Goal: Task Accomplishment & Management: Use online tool/utility

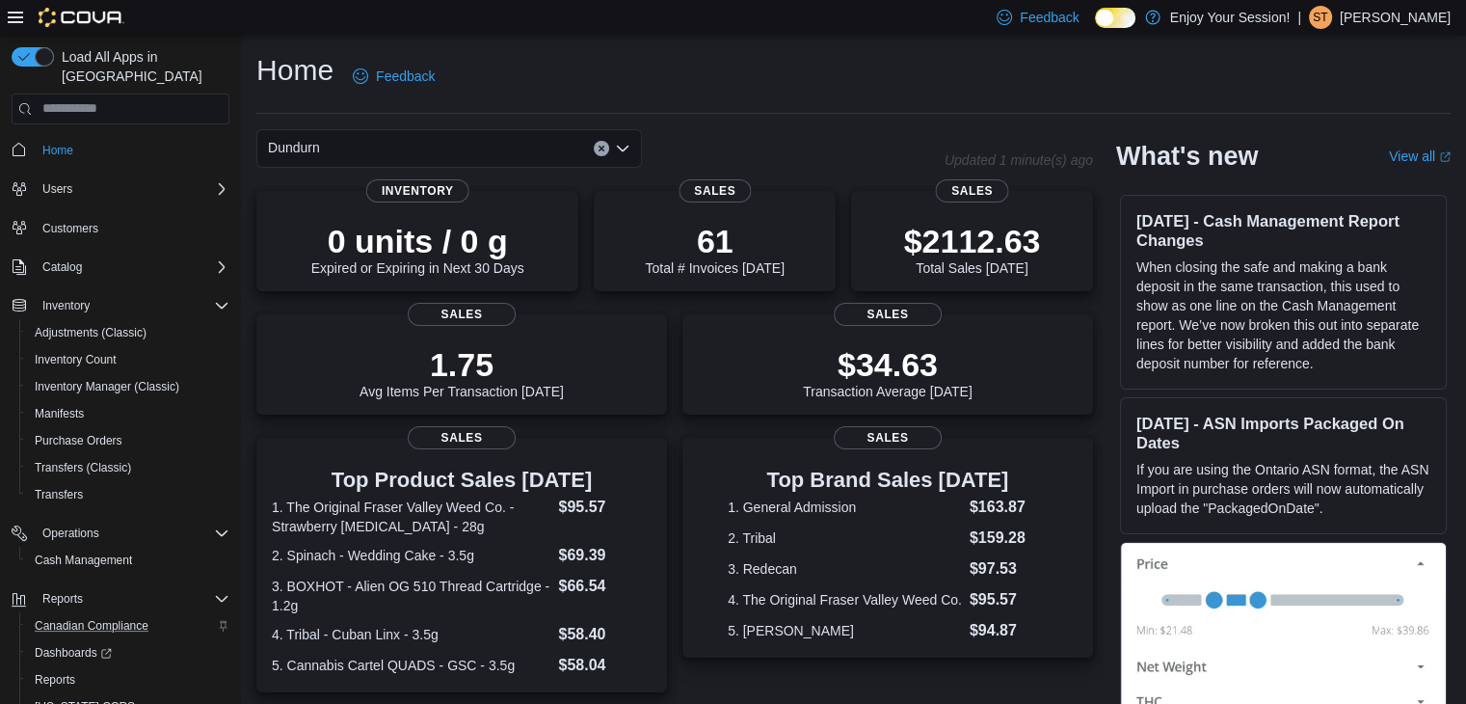
scroll to position [55, 0]
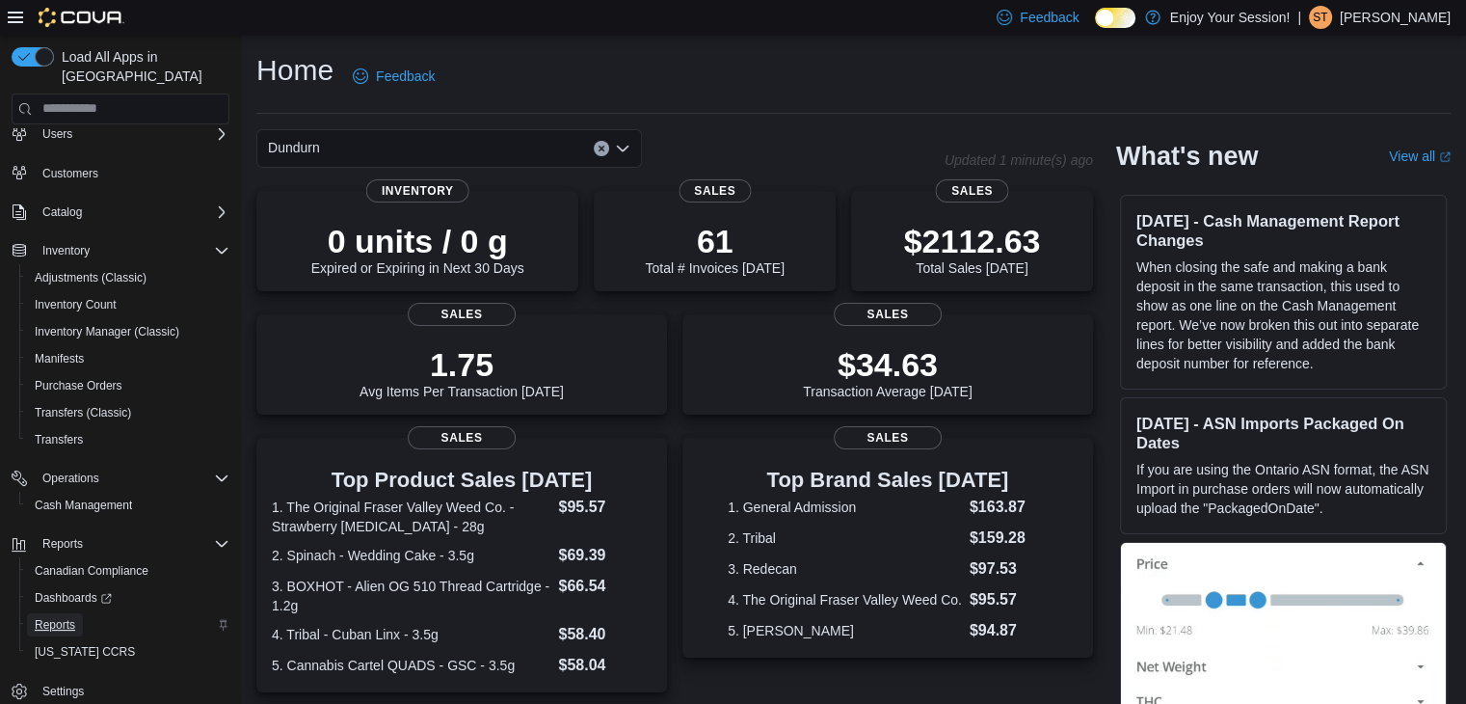
click at [41, 617] on span "Reports" at bounding box center [55, 624] width 40 height 15
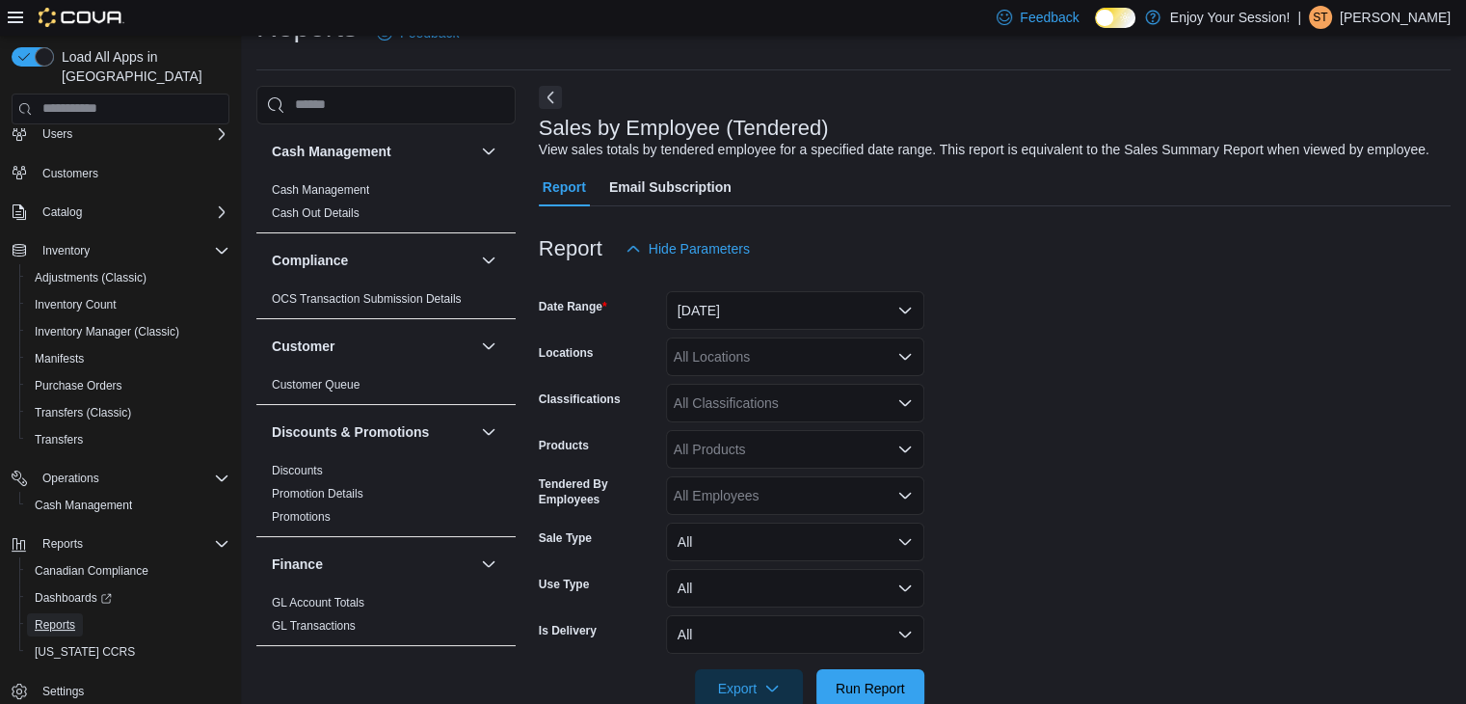
scroll to position [44, 0]
click at [879, 325] on button "[DATE]" at bounding box center [795, 309] width 258 height 39
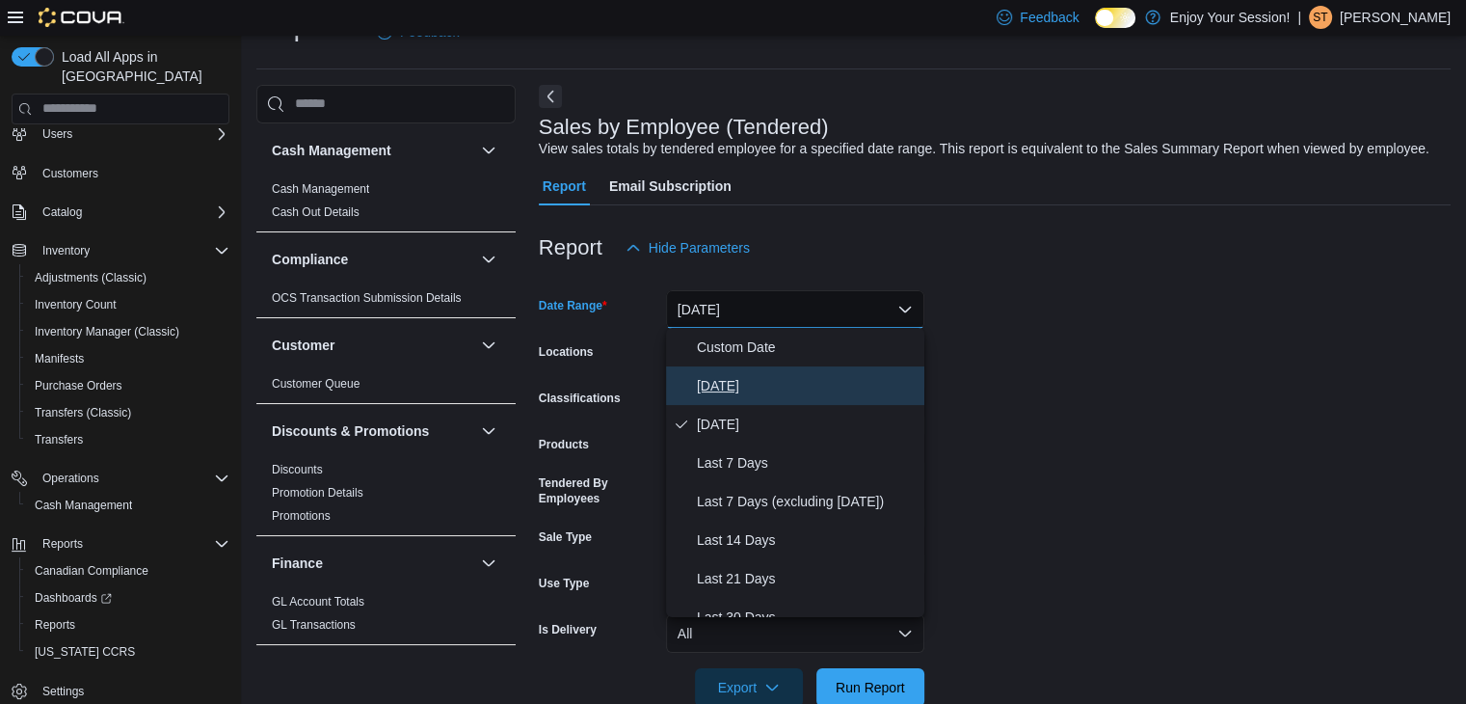
click at [724, 382] on span "[DATE]" at bounding box center [807, 385] width 220 height 23
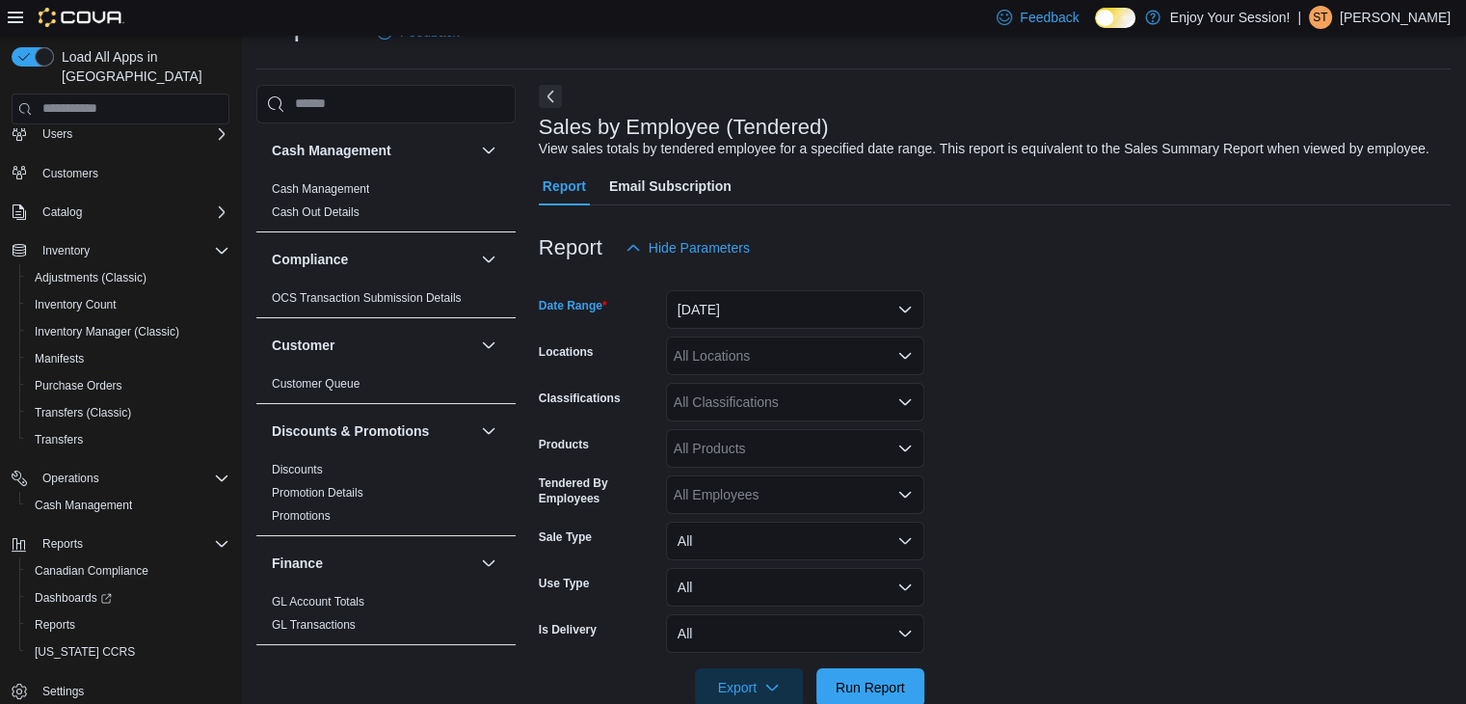
click at [1106, 313] on form "Date Range [DATE] Locations All Locations Classifications All Classifications P…" at bounding box center [995, 487] width 912 height 440
click at [755, 356] on div "All Locations" at bounding box center [795, 355] width 258 height 39
type input "**"
click at [762, 394] on div "Dundurn" at bounding box center [795, 387] width 235 height 19
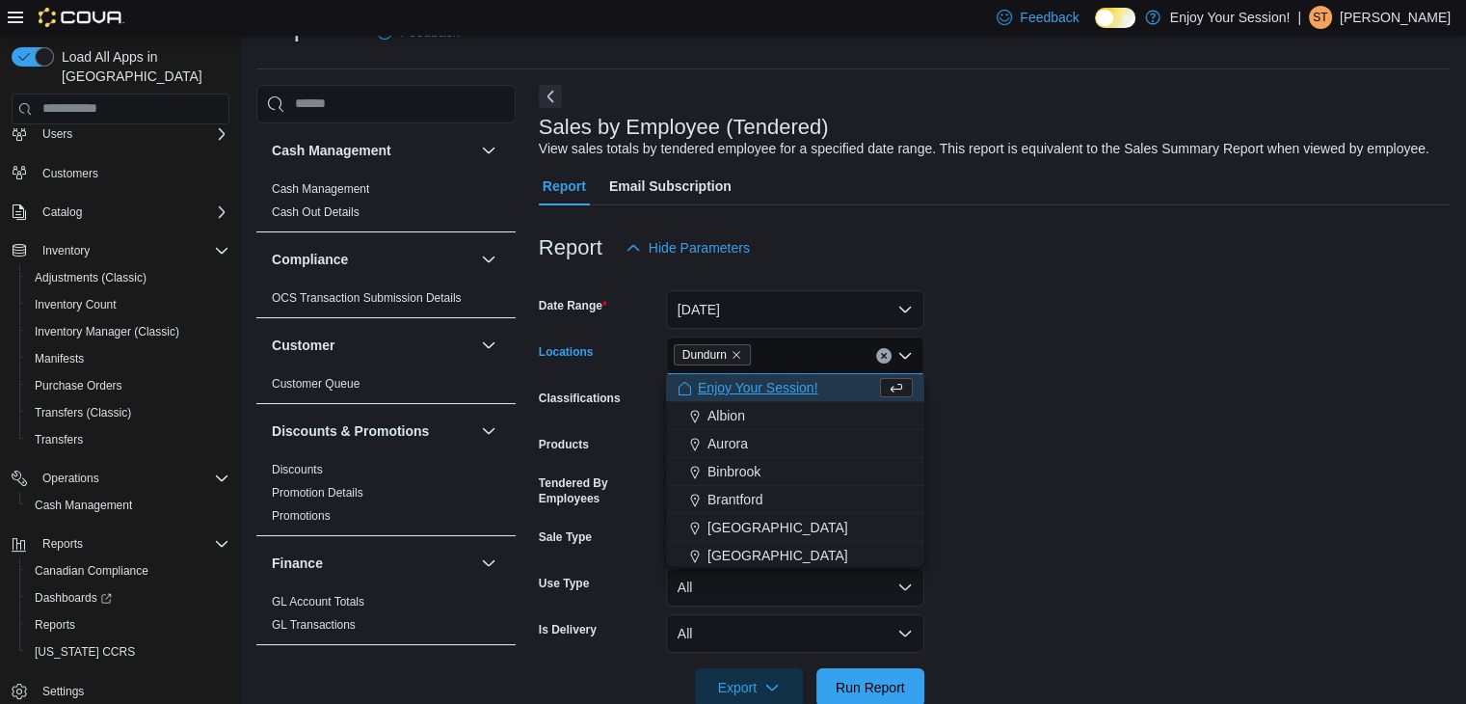
click at [1033, 340] on form "Date Range [DATE] Locations [GEOGRAPHIC_DATA] Combo box. Selected. [GEOGRAPHIC_…" at bounding box center [995, 487] width 912 height 440
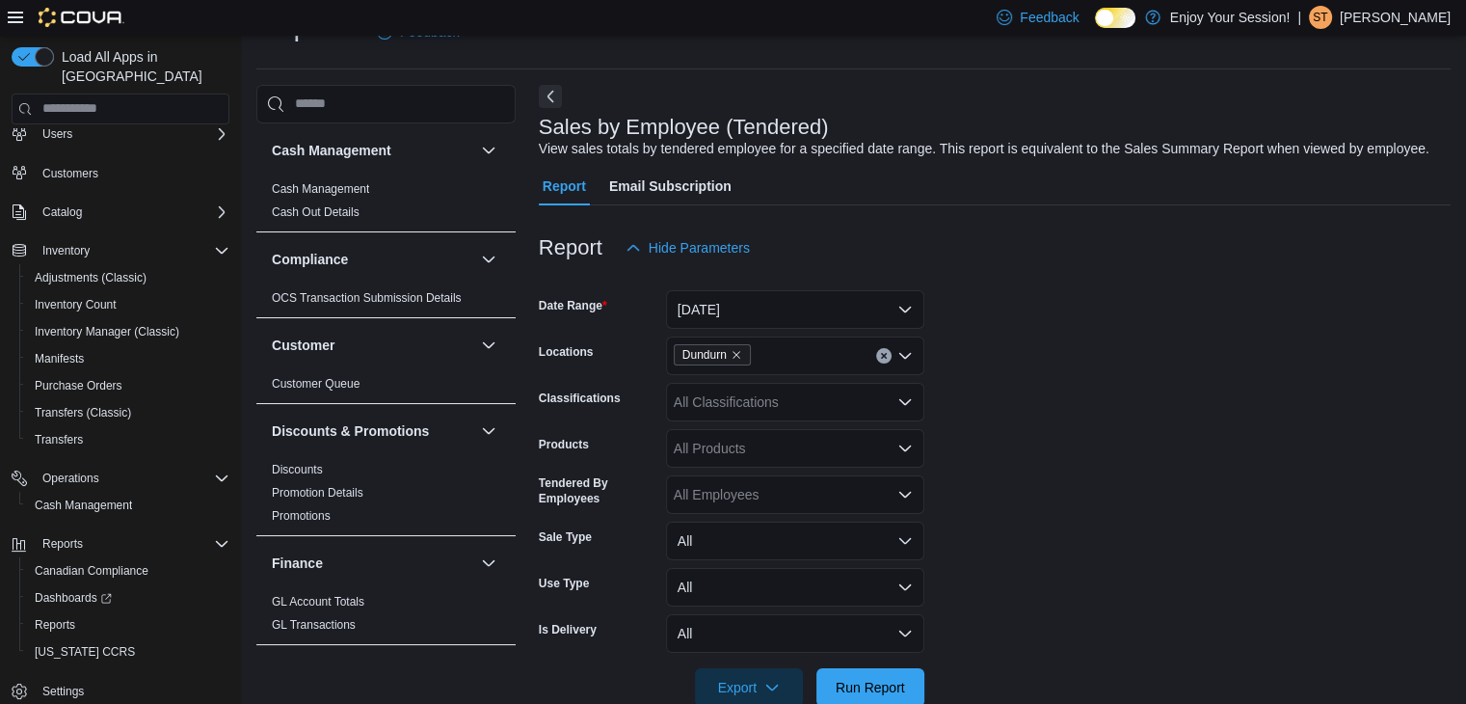
scroll to position [85, 0]
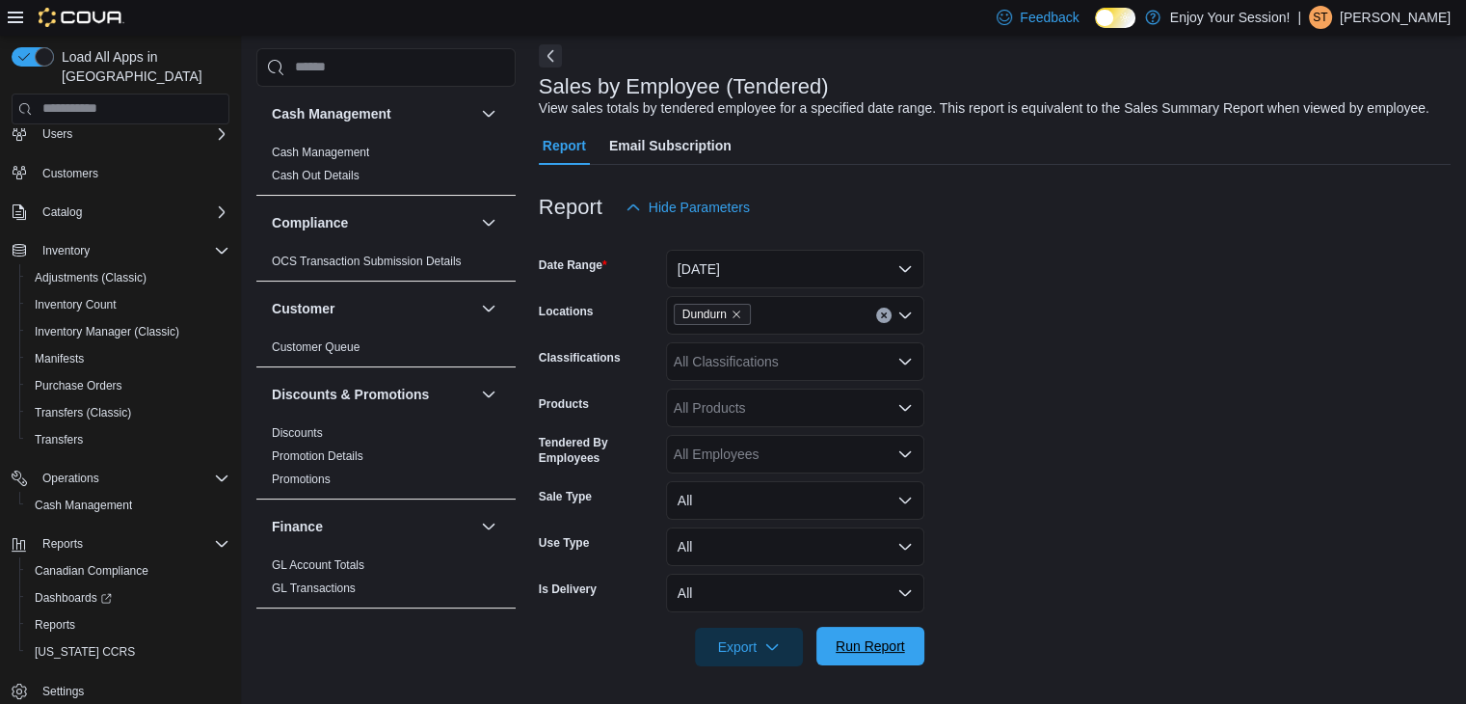
click at [888, 633] on span "Run Report" at bounding box center [870, 646] width 85 height 39
click at [543, 58] on button "Next" at bounding box center [550, 54] width 23 height 23
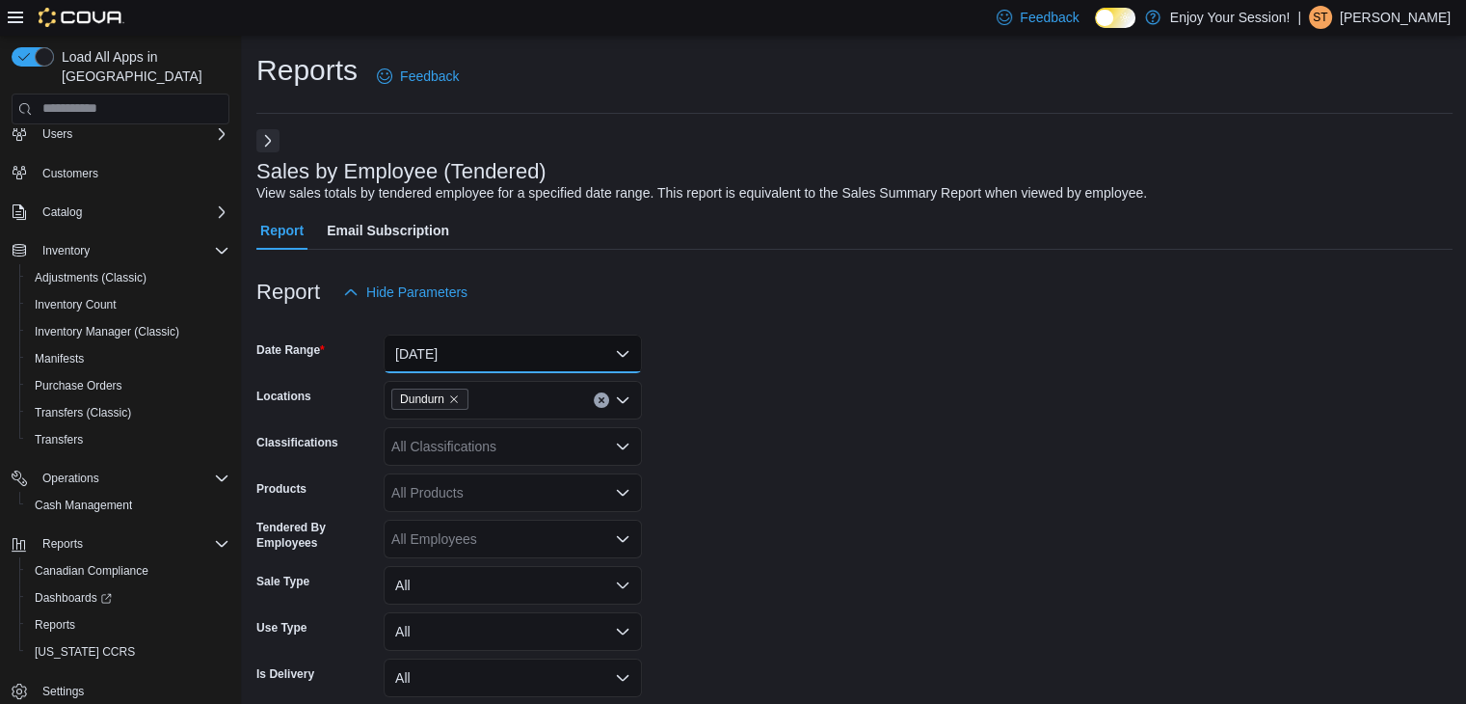
click at [520, 348] on button "[DATE]" at bounding box center [513, 354] width 258 height 39
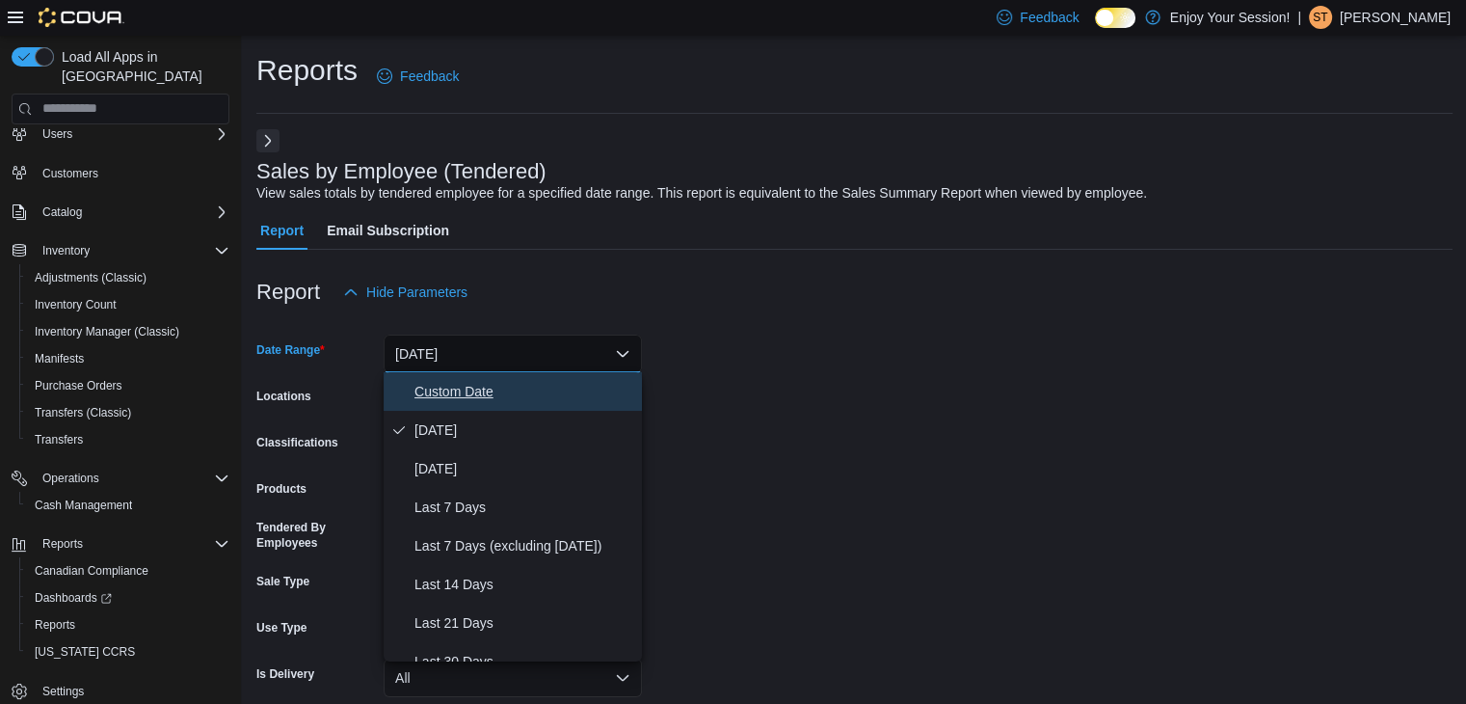
click at [461, 390] on span "Custom Date" at bounding box center [525, 391] width 220 height 23
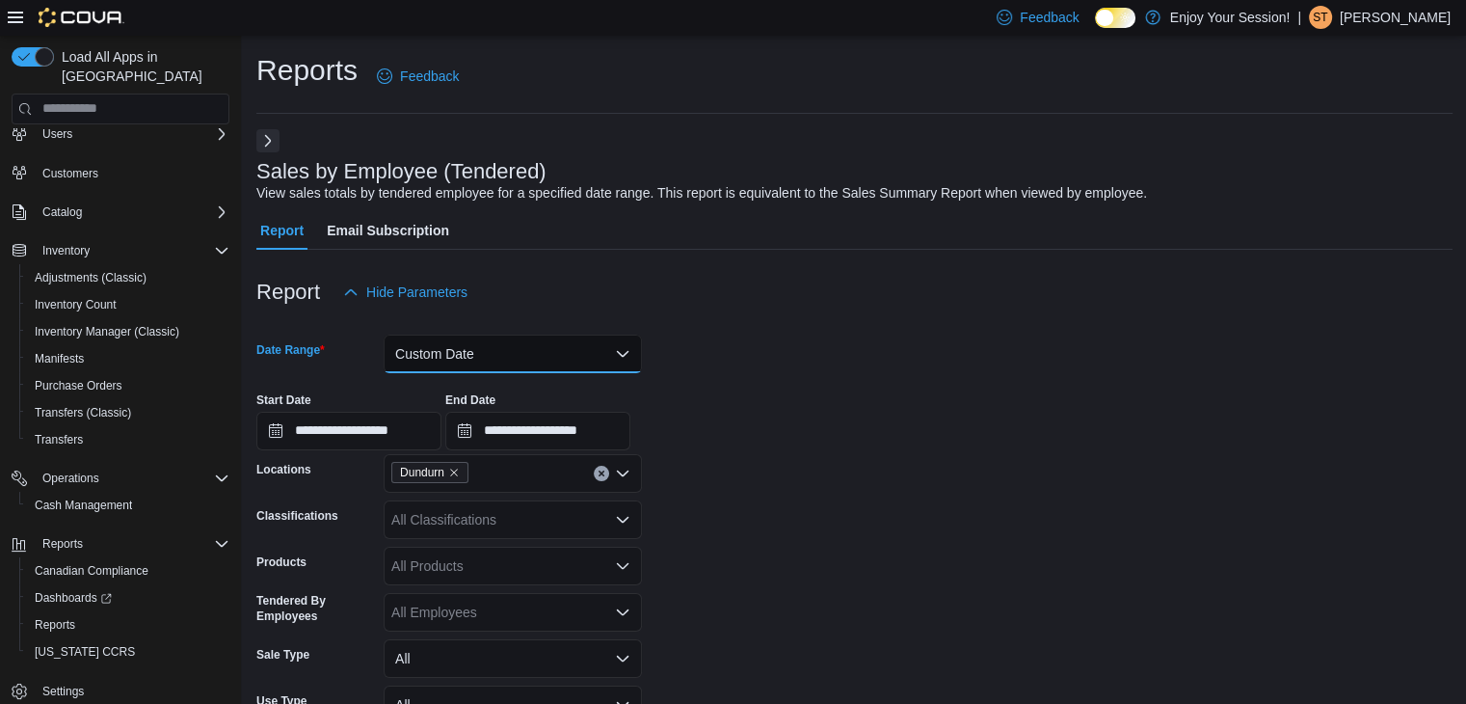
click at [505, 337] on button "Custom Date" at bounding box center [513, 354] width 258 height 39
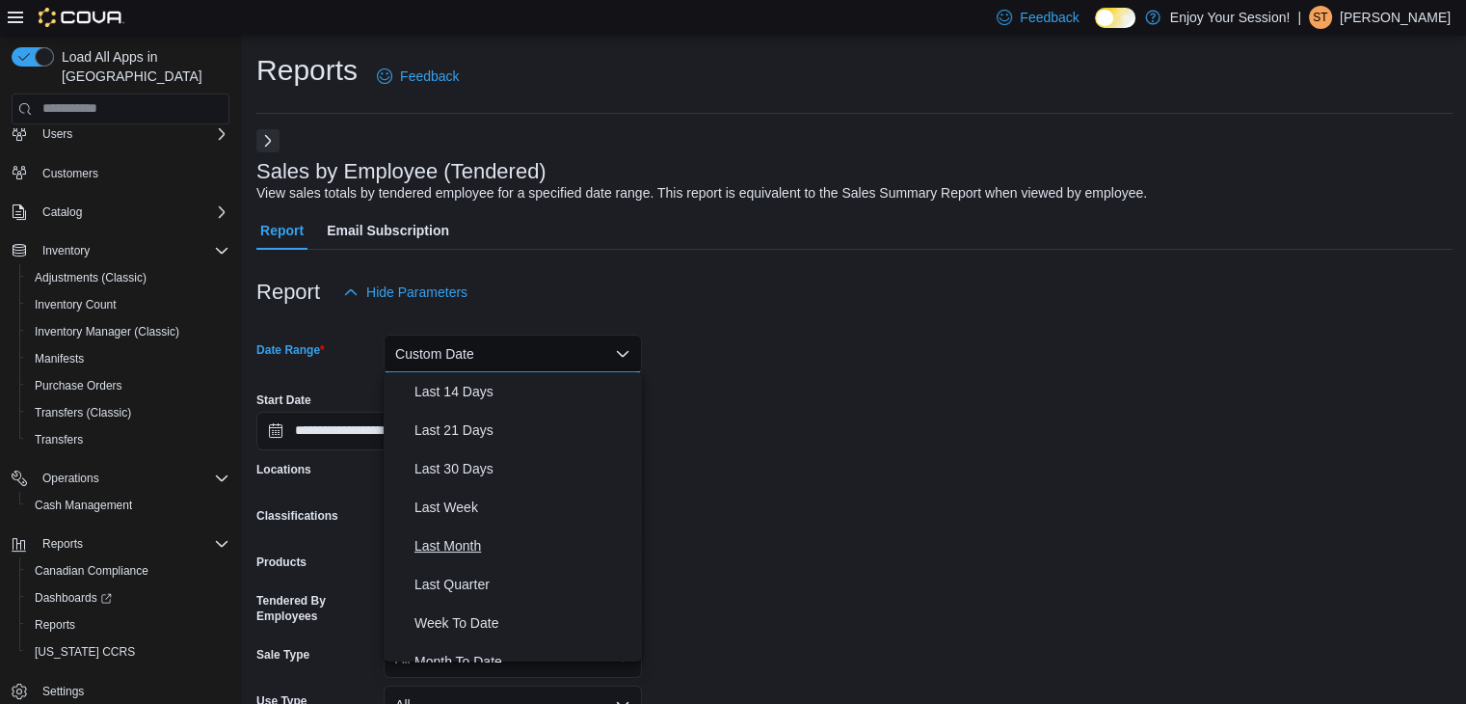
scroll to position [289, 0]
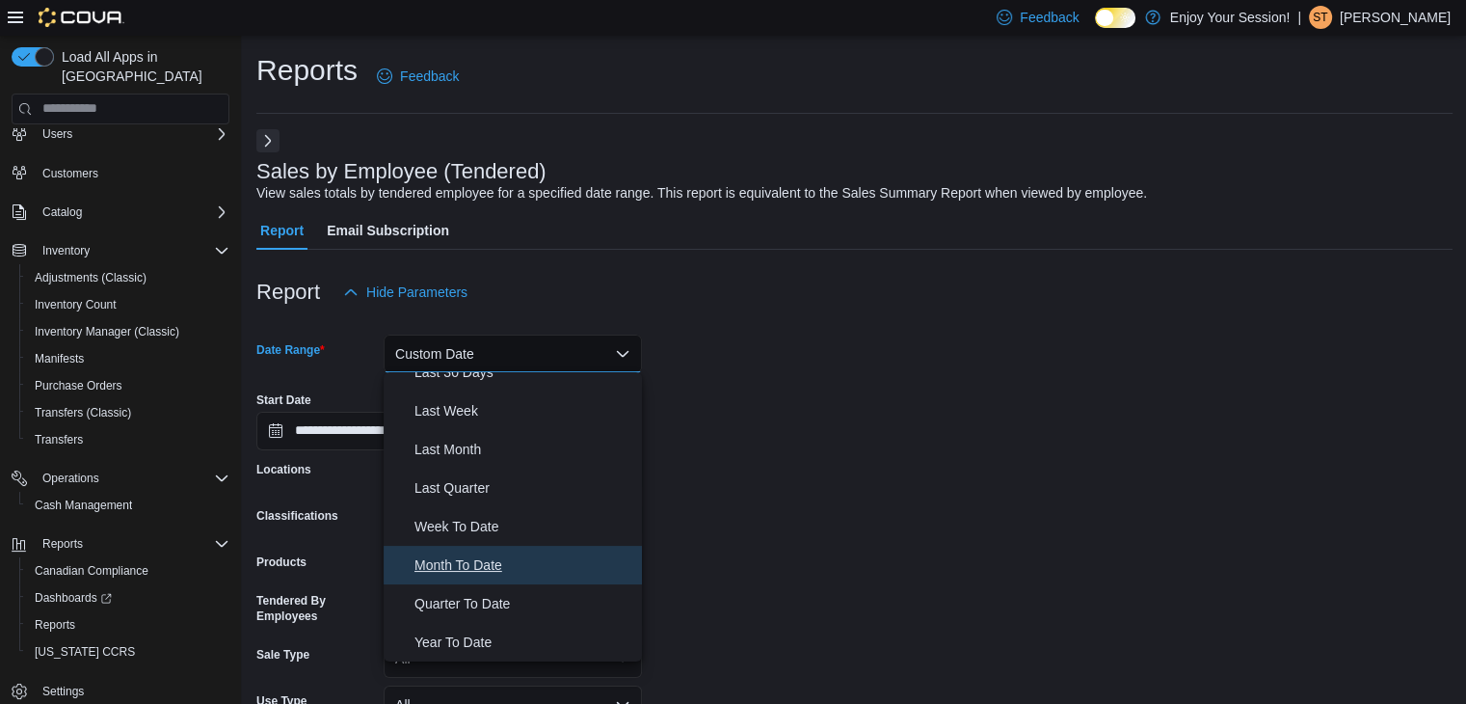
click at [497, 561] on span "Month To Date" at bounding box center [525, 564] width 220 height 23
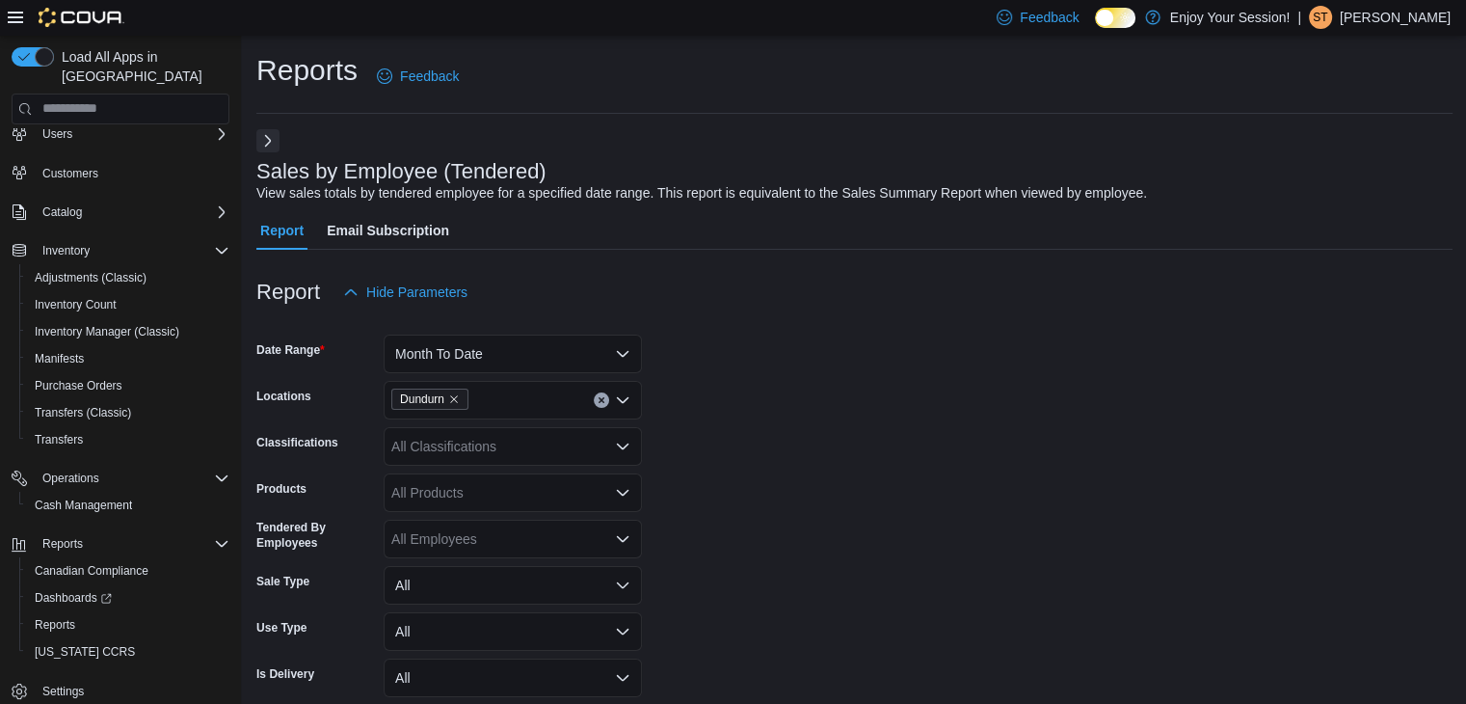
click at [1003, 464] on form "Date Range Month To Date Locations Dundurn Classifications All Classifications …" at bounding box center [854, 531] width 1196 height 440
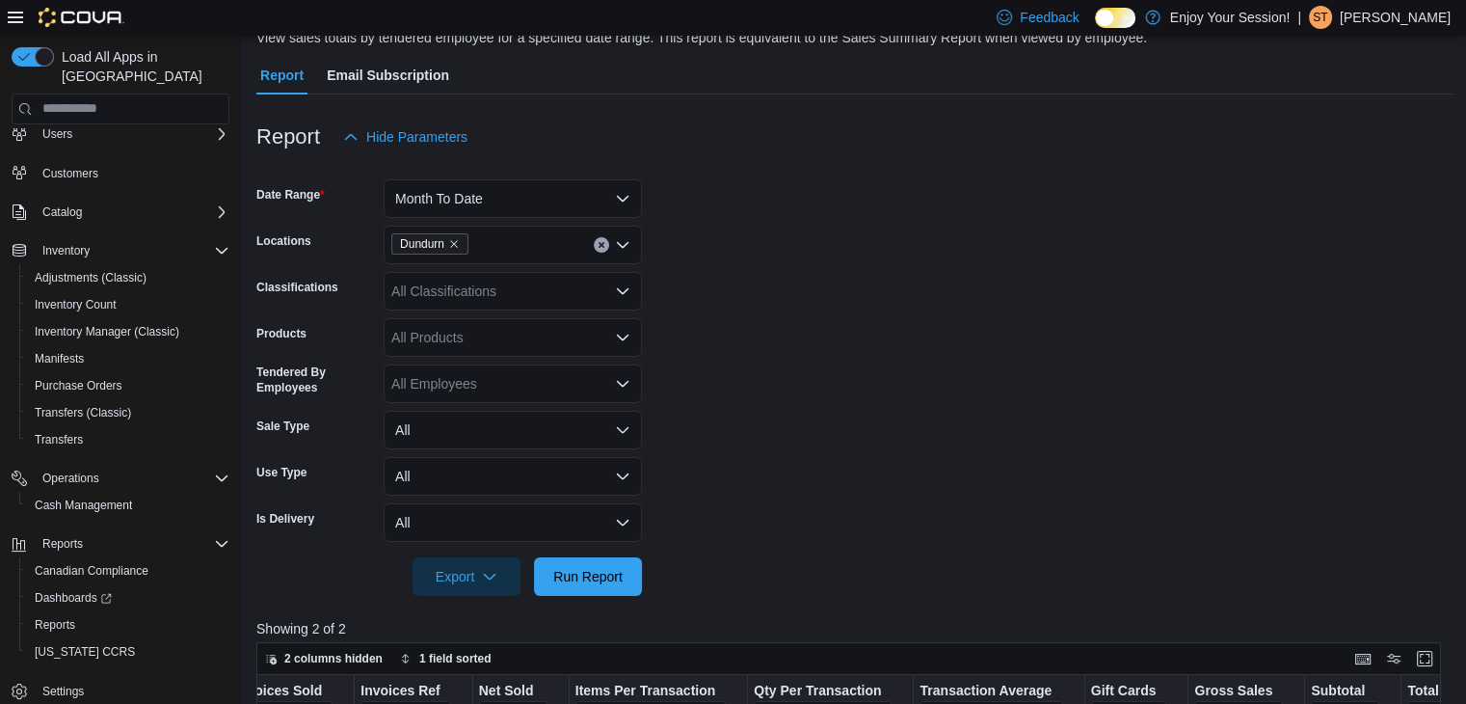
scroll to position [482, 0]
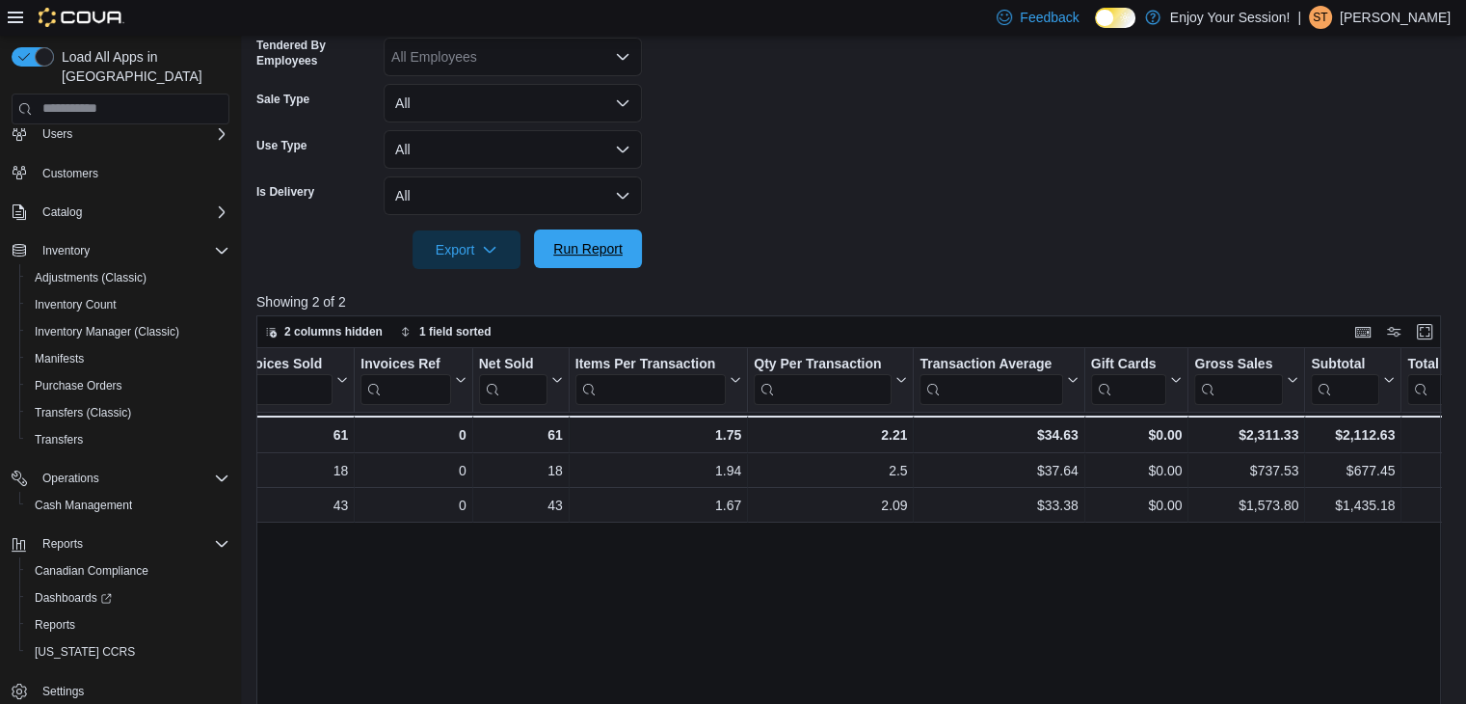
click at [614, 253] on span "Run Report" at bounding box center [587, 248] width 69 height 19
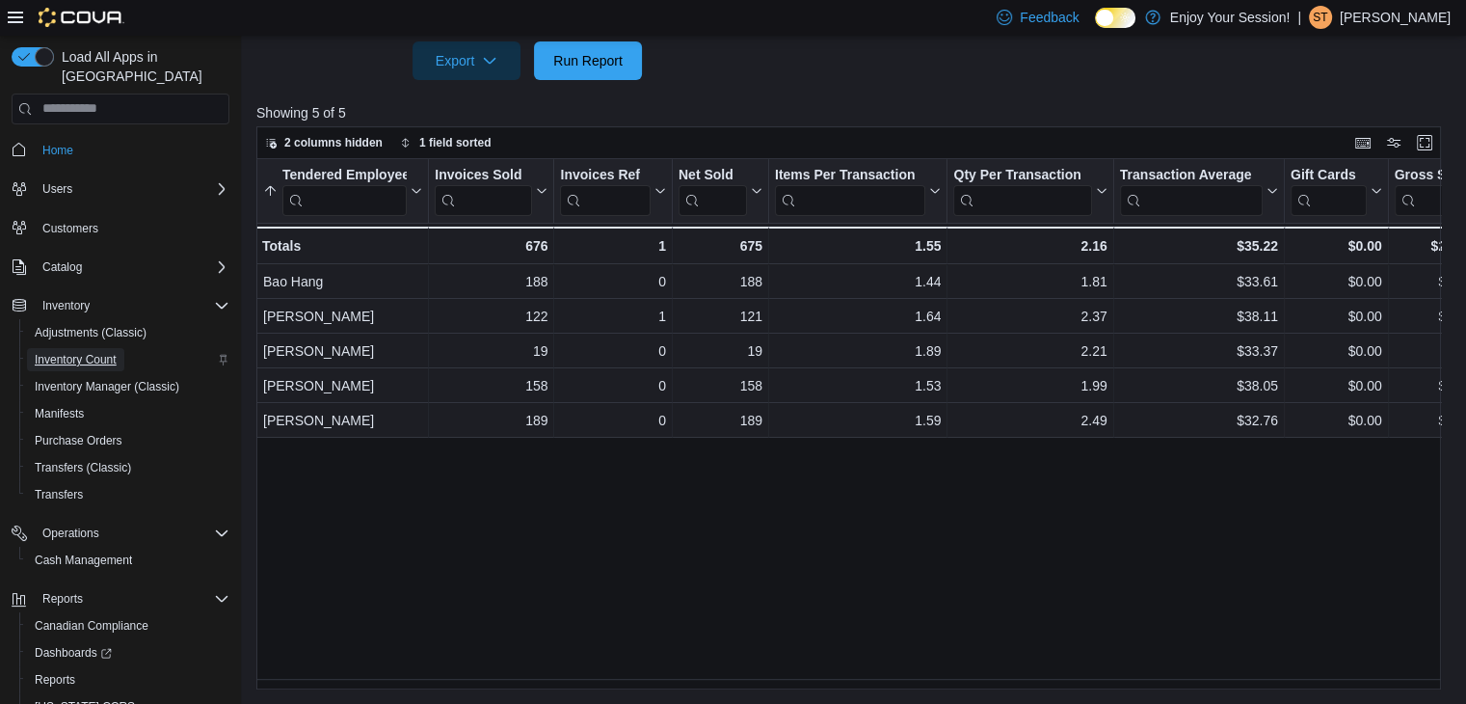
click at [100, 352] on span "Inventory Count" at bounding box center [76, 359] width 82 height 15
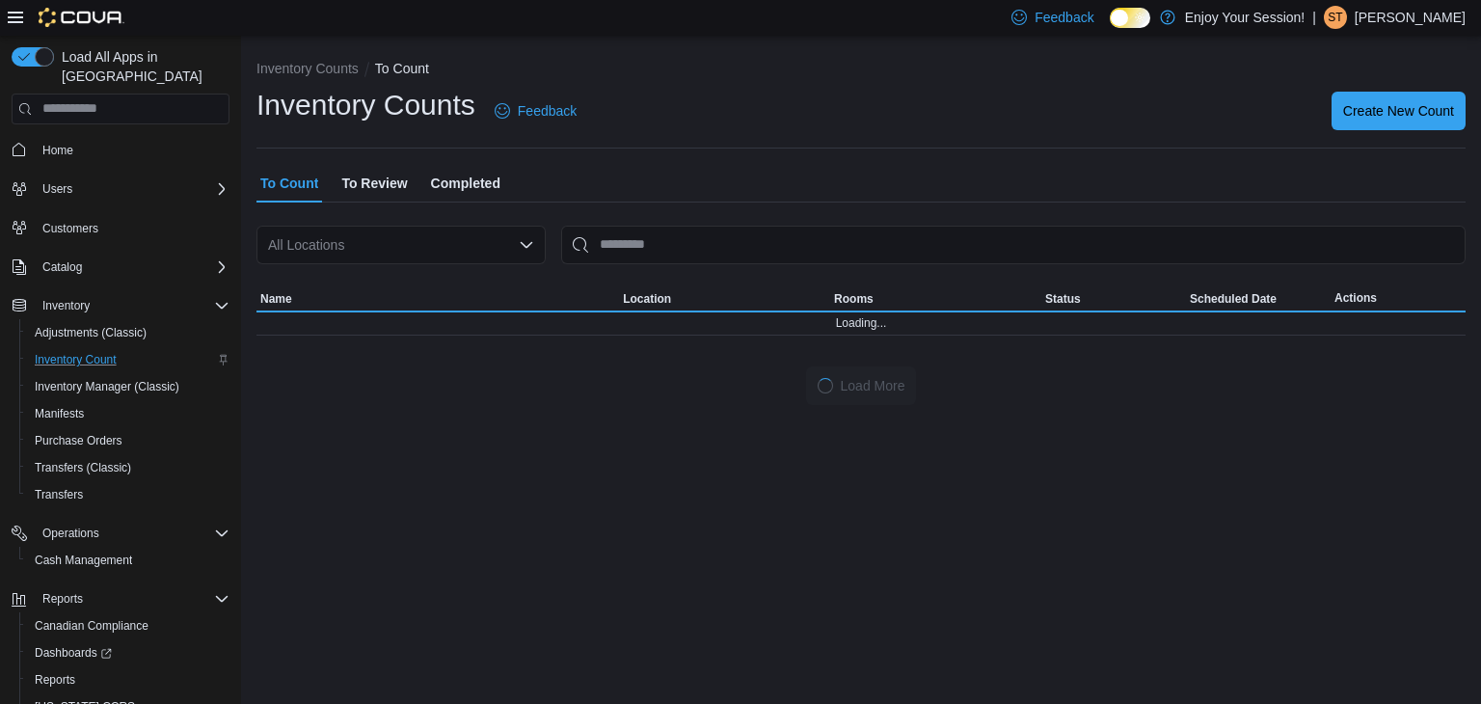
click at [488, 181] on span "Completed" at bounding box center [465, 183] width 69 height 39
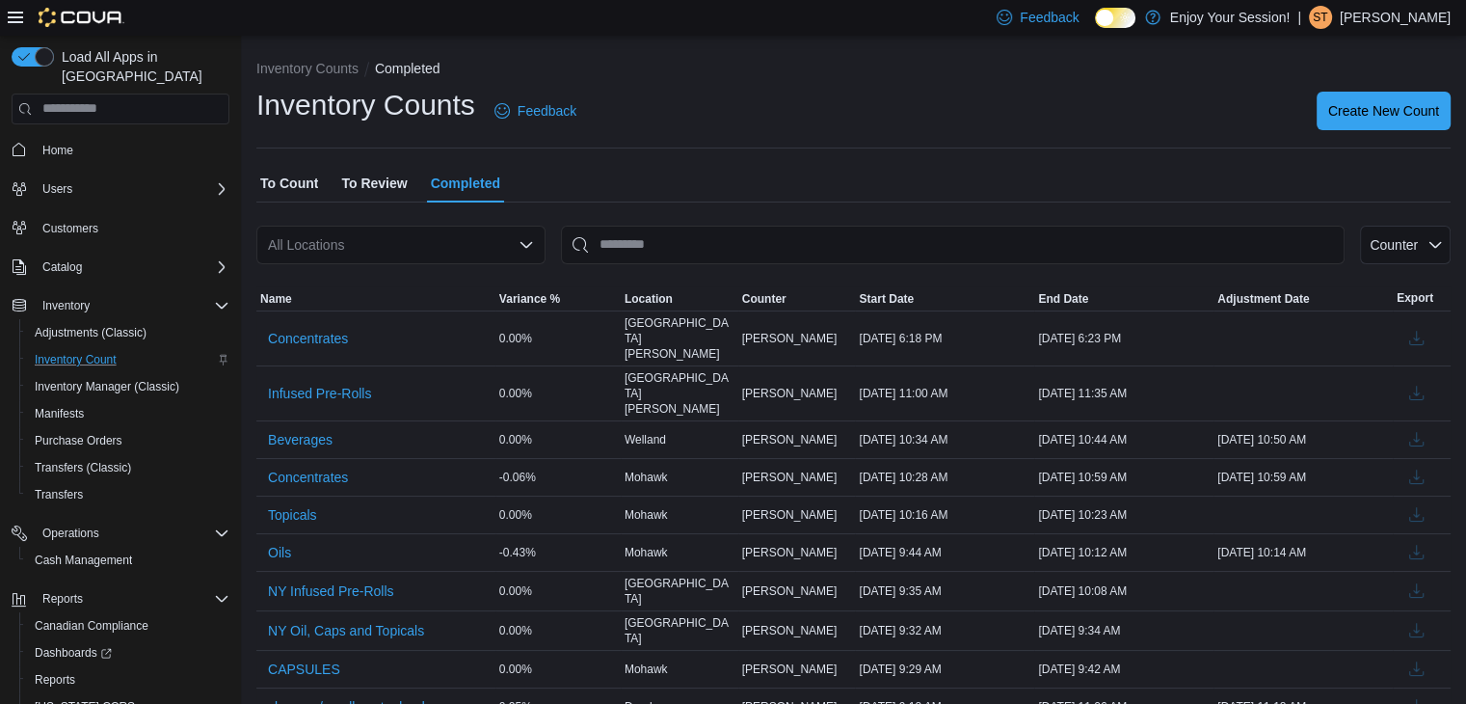
click at [489, 246] on div "All Locations" at bounding box center [400, 245] width 289 height 39
type input "**"
click at [448, 282] on div "Dundurn" at bounding box center [412, 276] width 243 height 19
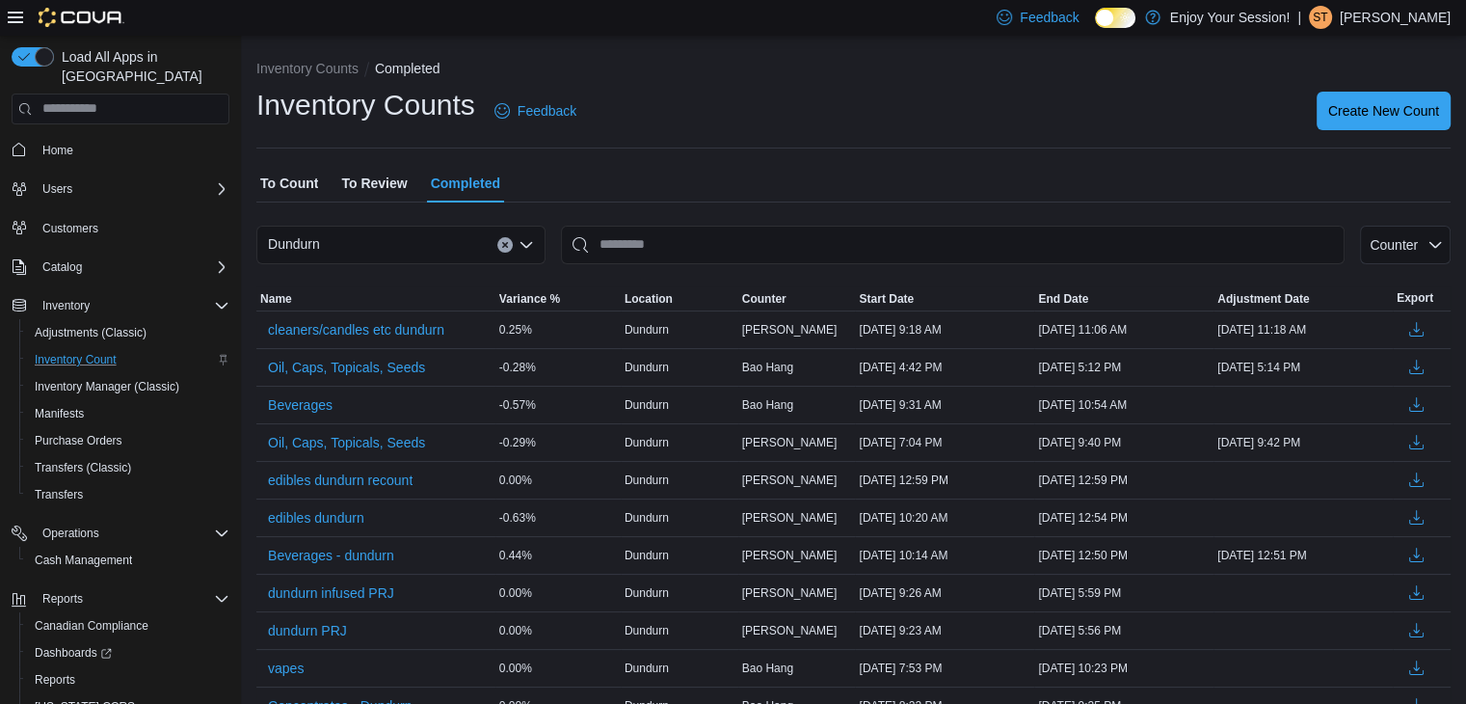
click at [763, 145] on div "Inventory Counts Feedback Create New Count" at bounding box center [853, 117] width 1194 height 63
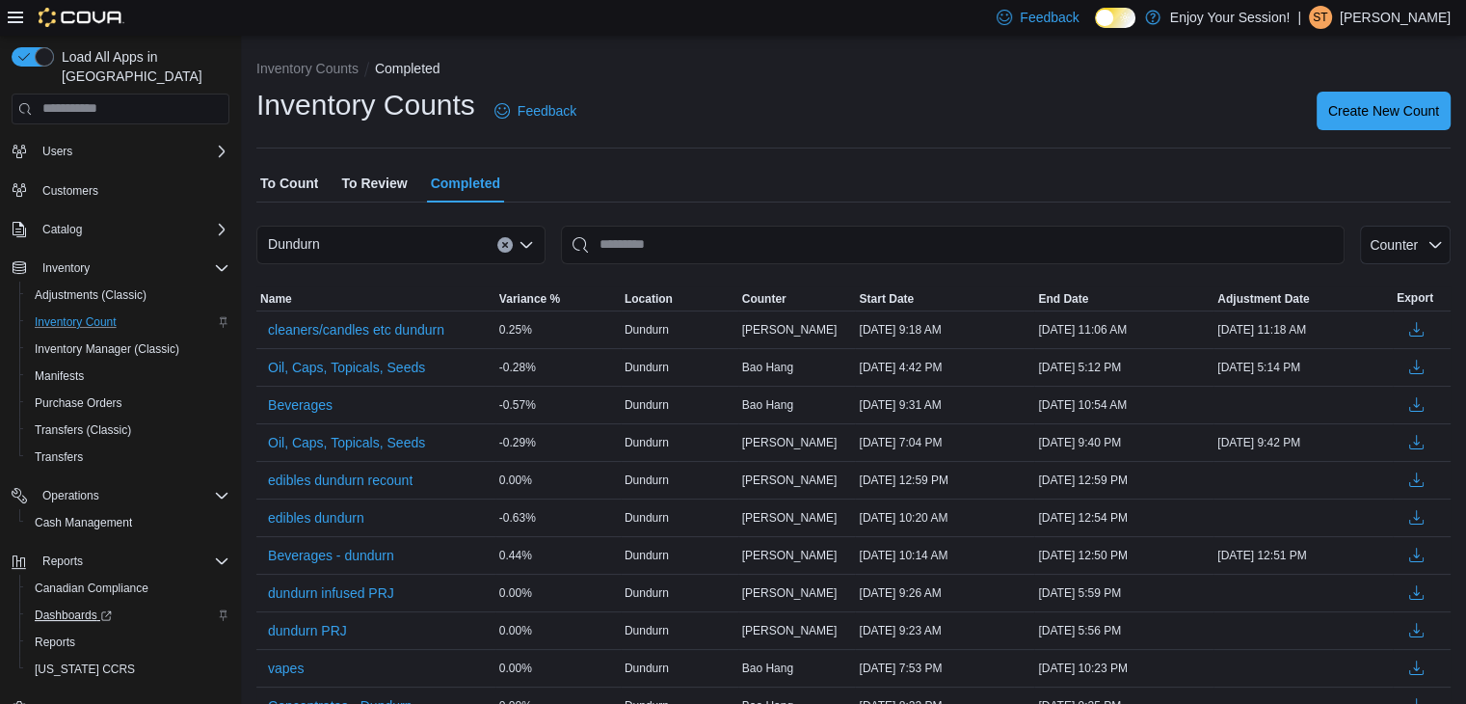
scroll to position [55, 0]
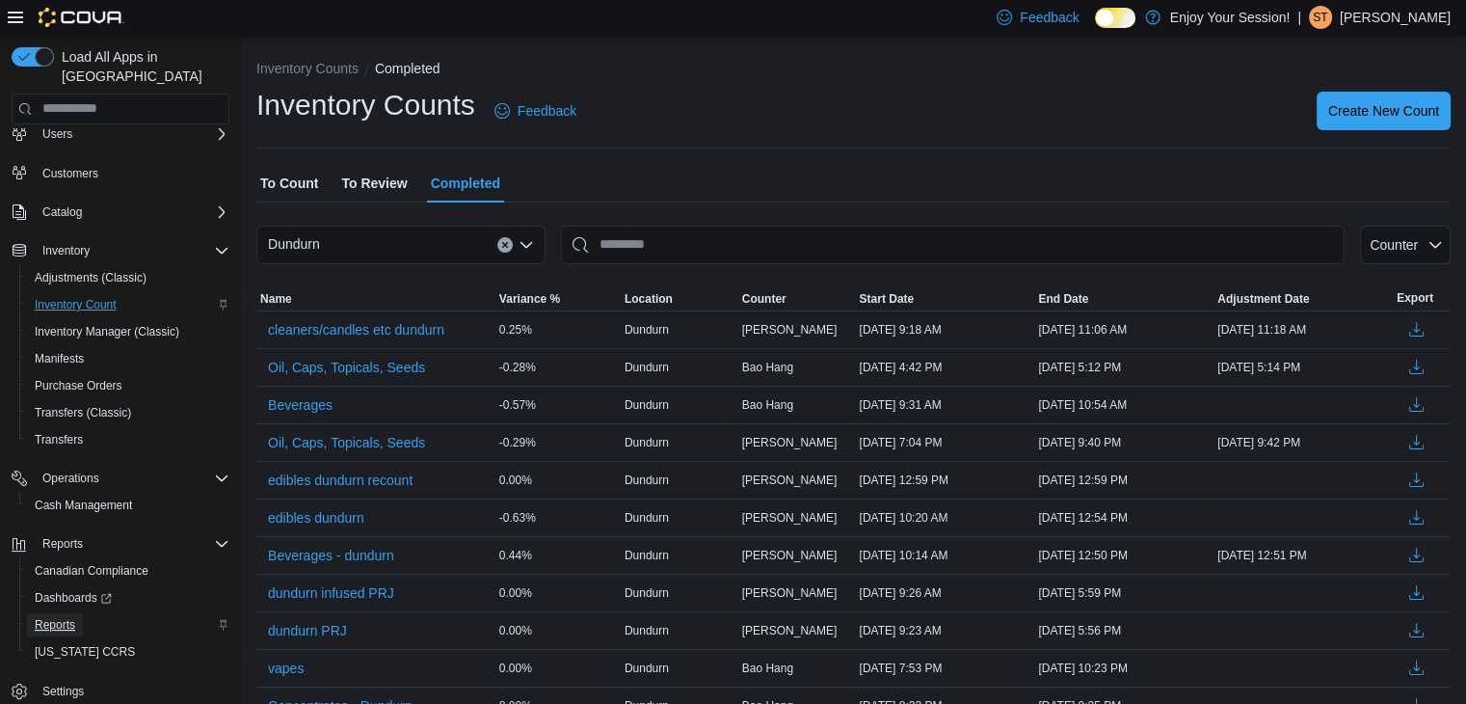
click at [67, 617] on span "Reports" at bounding box center [55, 624] width 40 height 15
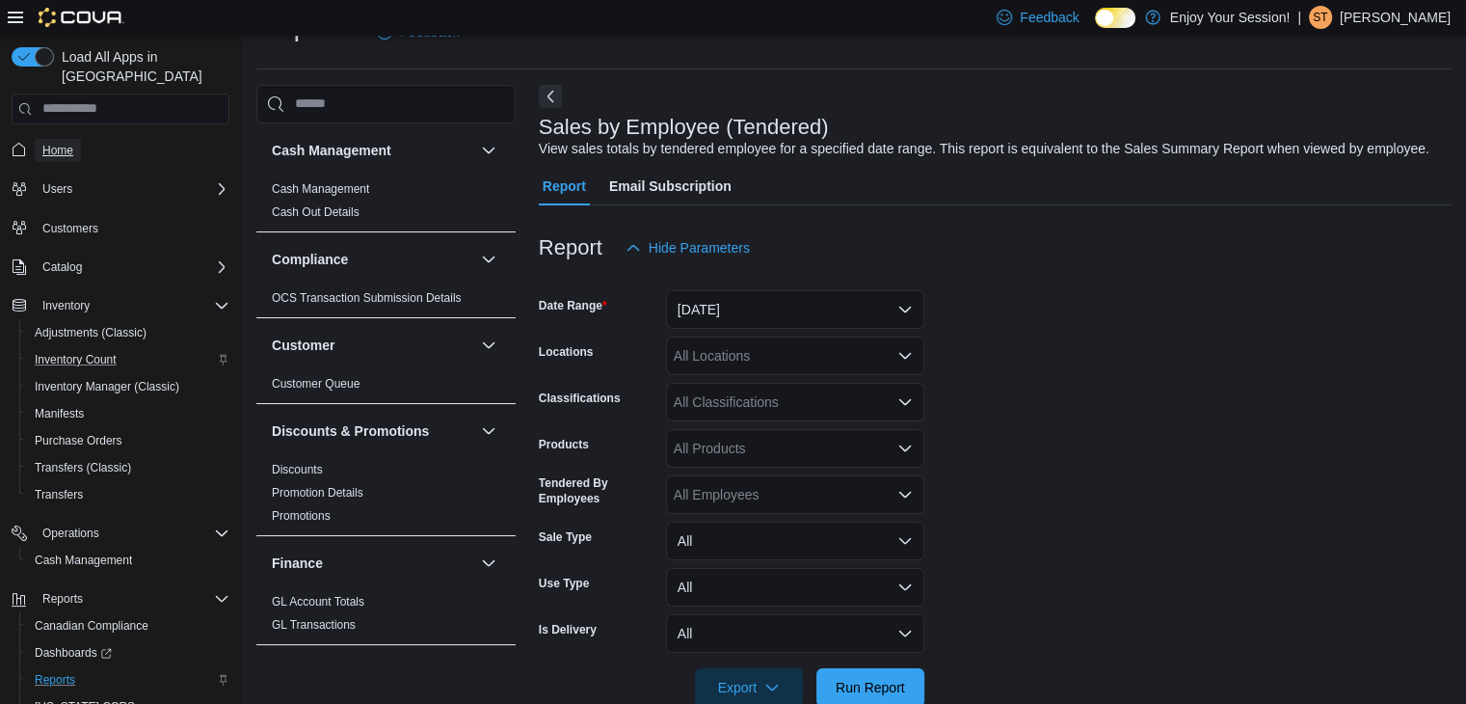
click at [69, 143] on span "Home" at bounding box center [57, 150] width 31 height 15
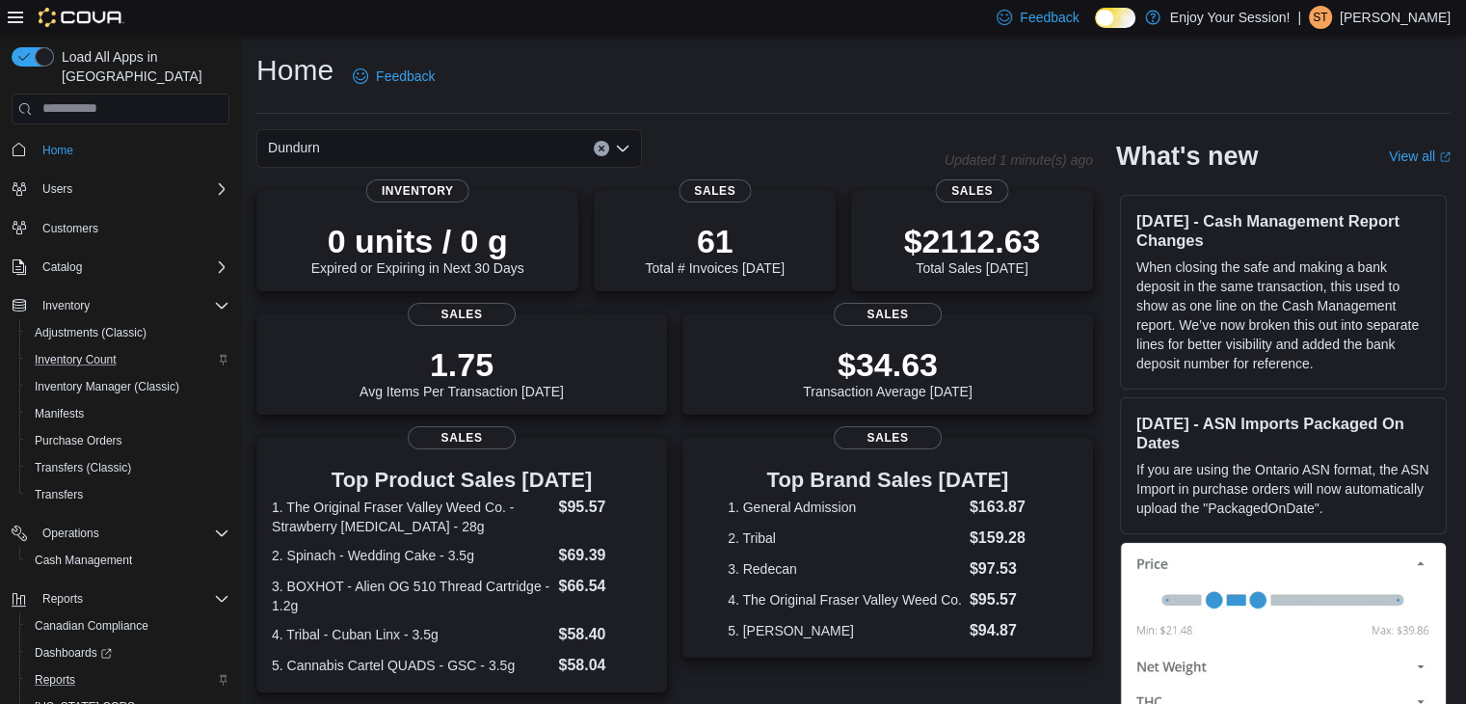
click at [420, 147] on div "Dundurn" at bounding box center [449, 148] width 386 height 39
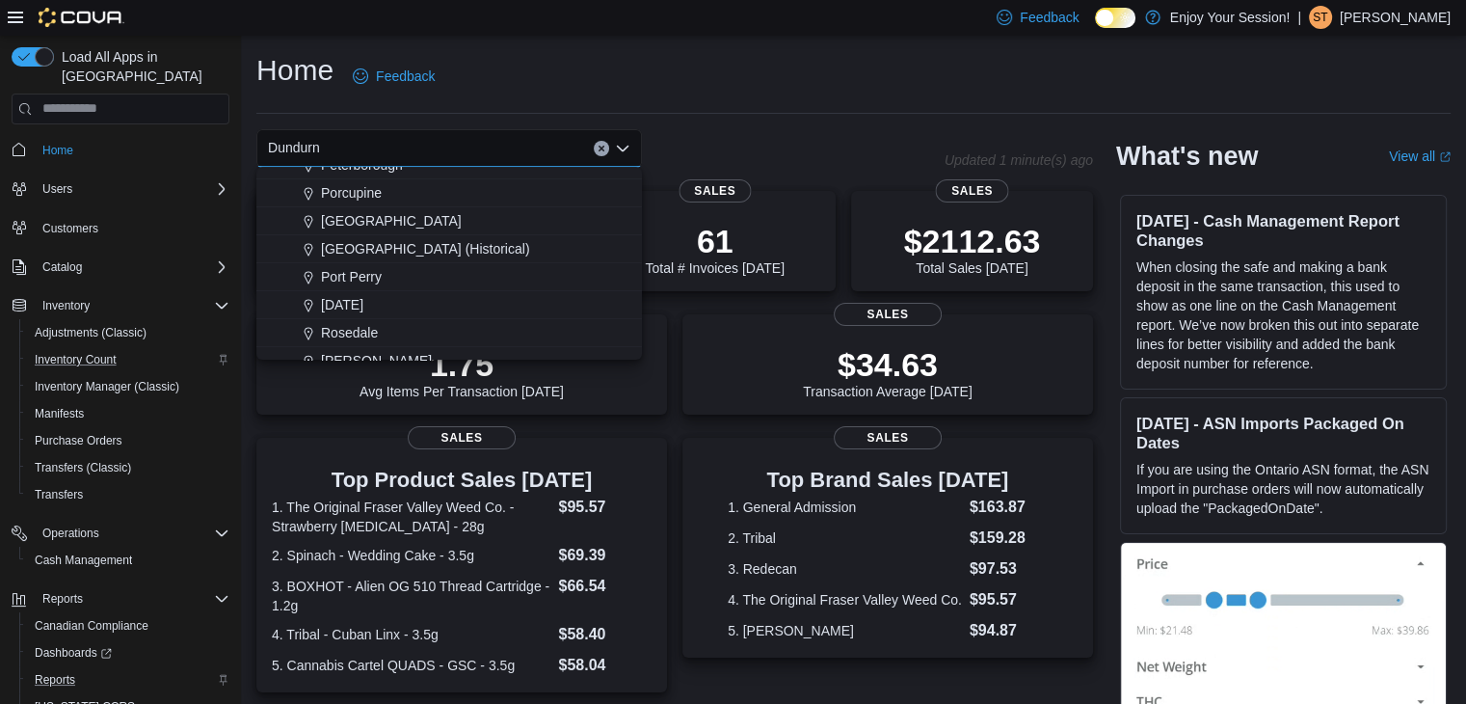
scroll to position [771, 0]
click at [343, 334] on span "[PERSON_NAME]" at bounding box center [376, 331] width 111 height 19
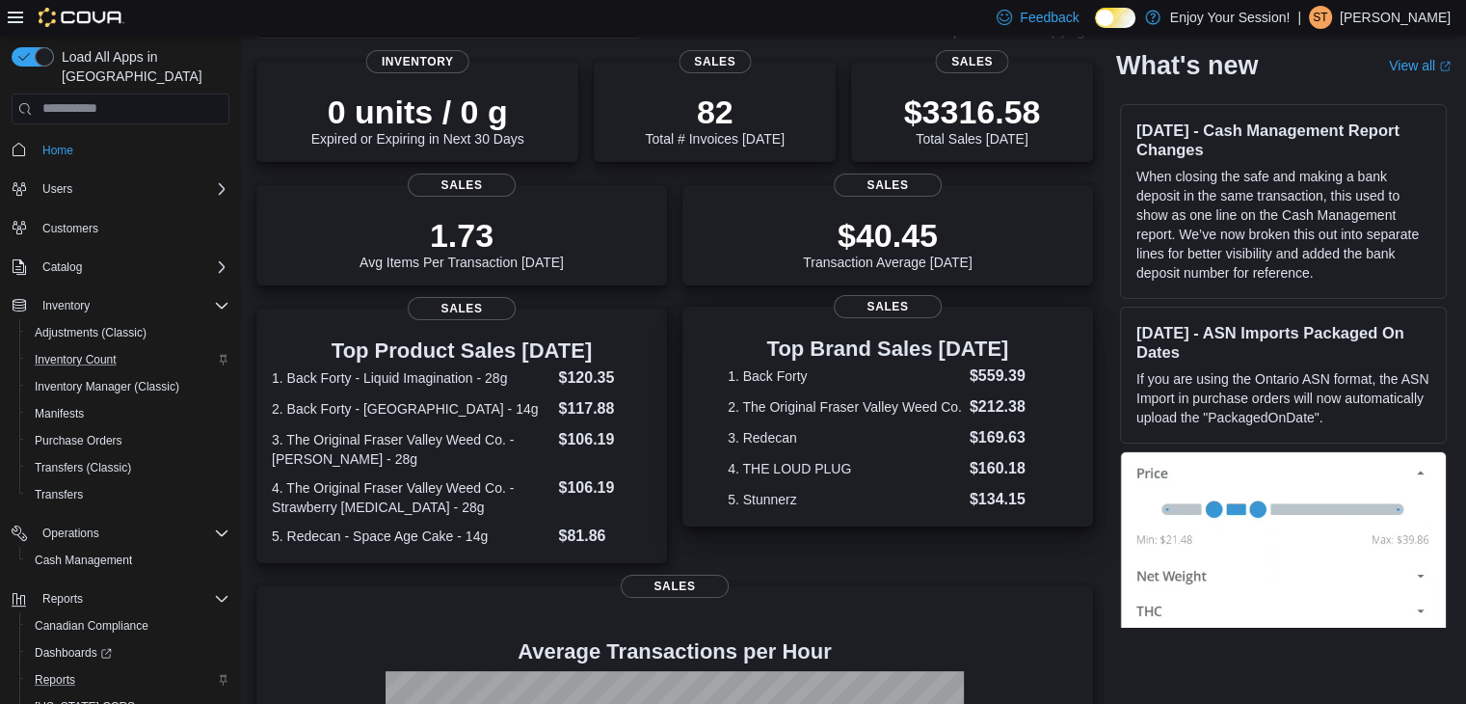
scroll to position [33, 0]
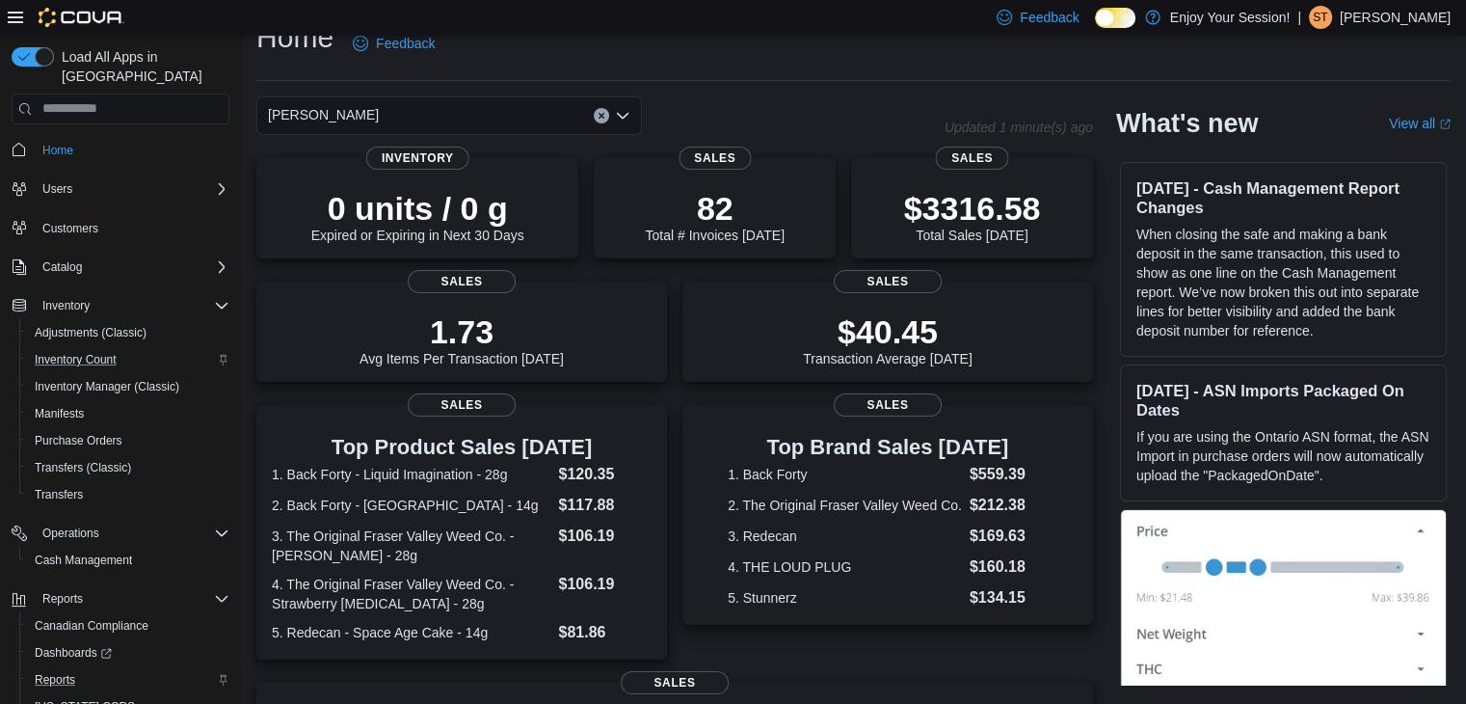
click at [413, 101] on div "[PERSON_NAME]" at bounding box center [449, 115] width 386 height 39
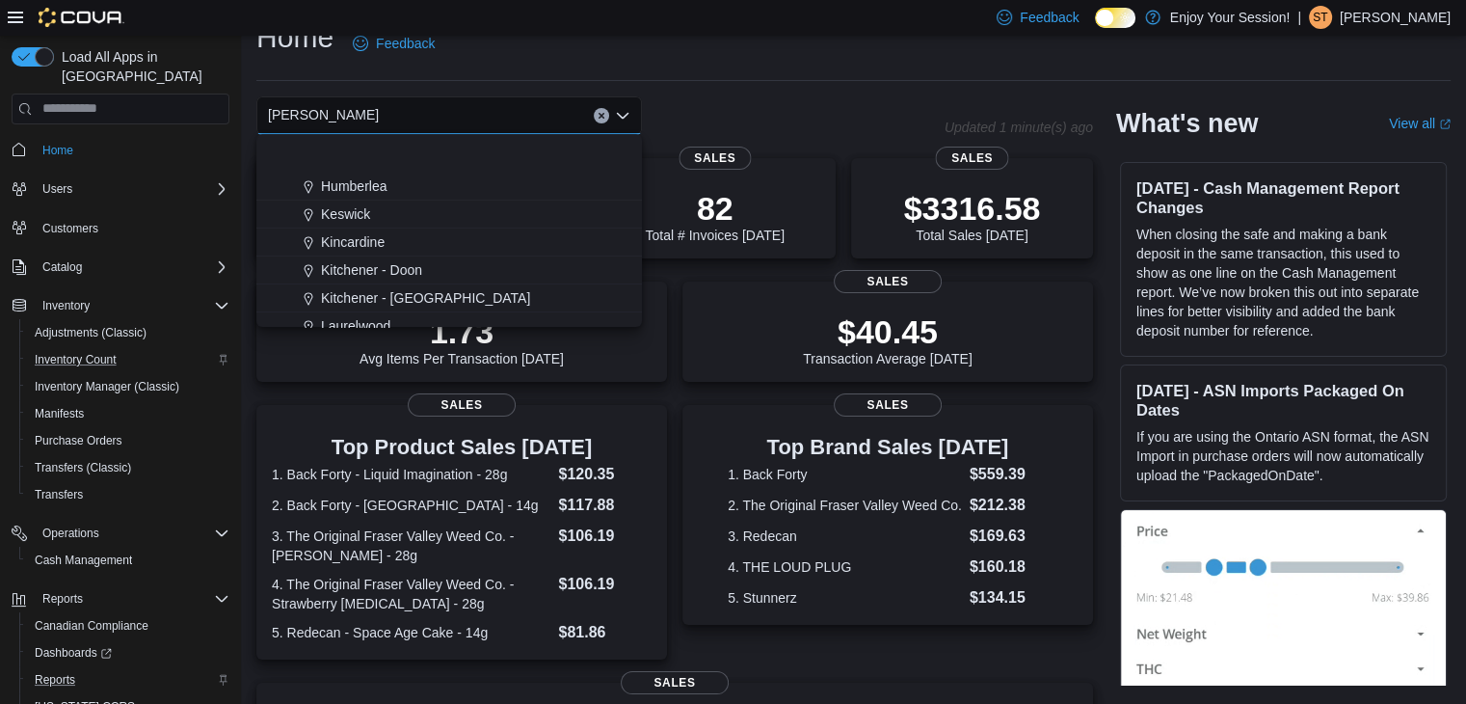
scroll to position [386, 0]
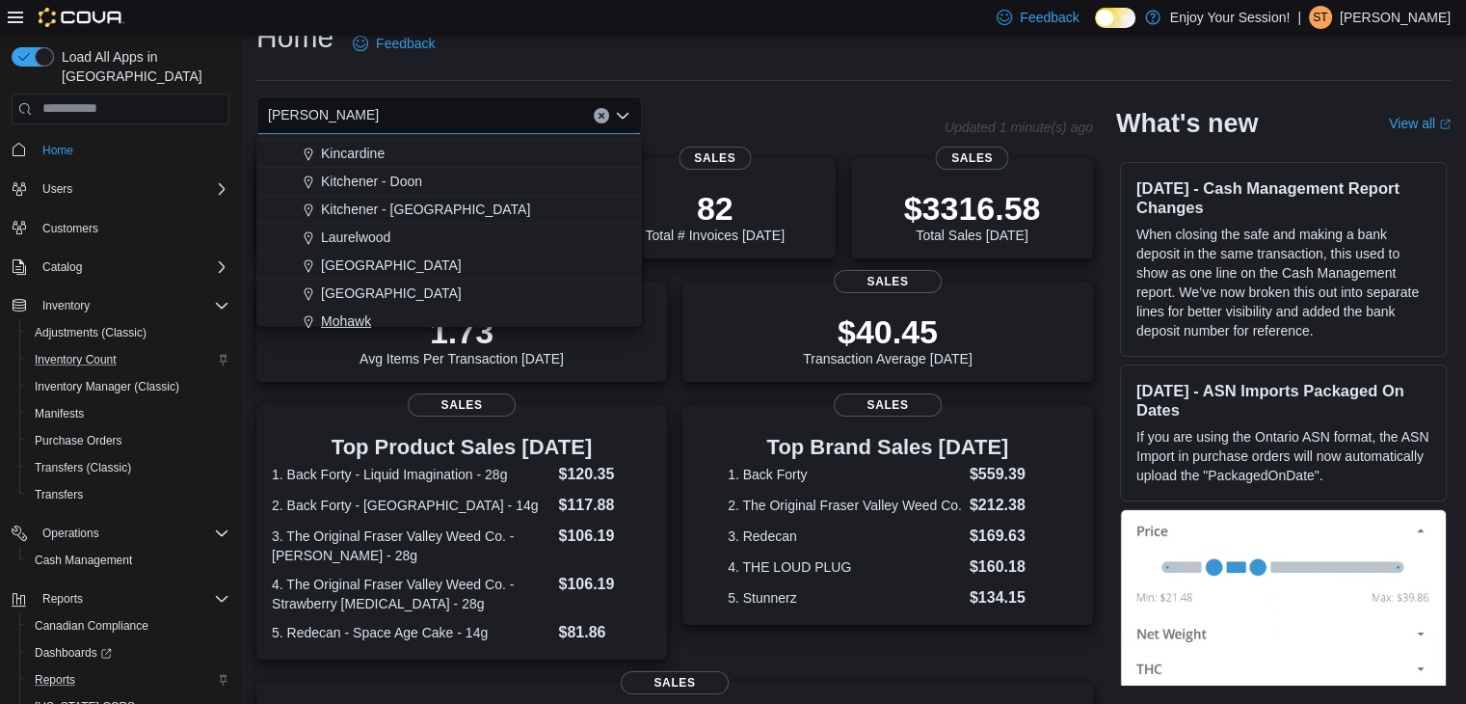
click at [386, 318] on div "Mohawk" at bounding box center [460, 320] width 339 height 19
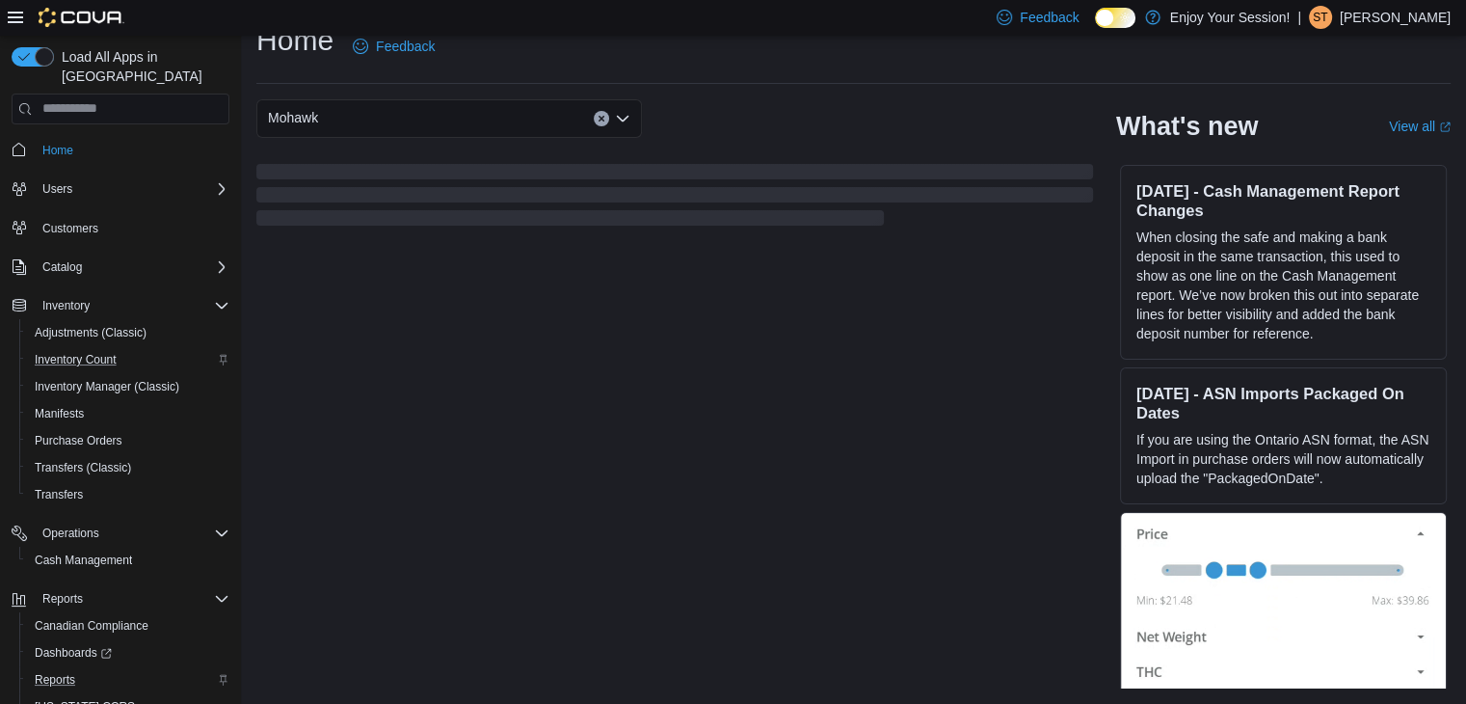
scroll to position [30, 0]
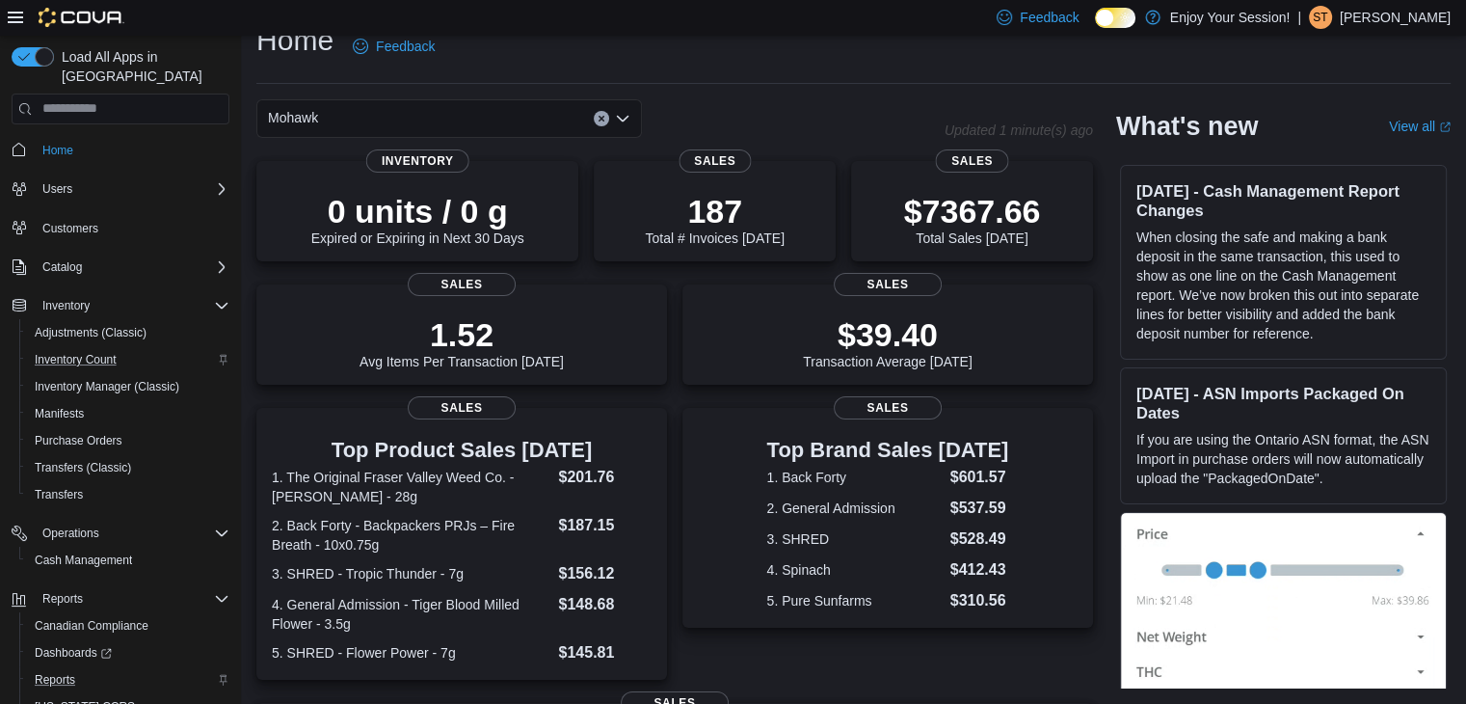
click at [469, 113] on div "Mohawk" at bounding box center [449, 118] width 386 height 39
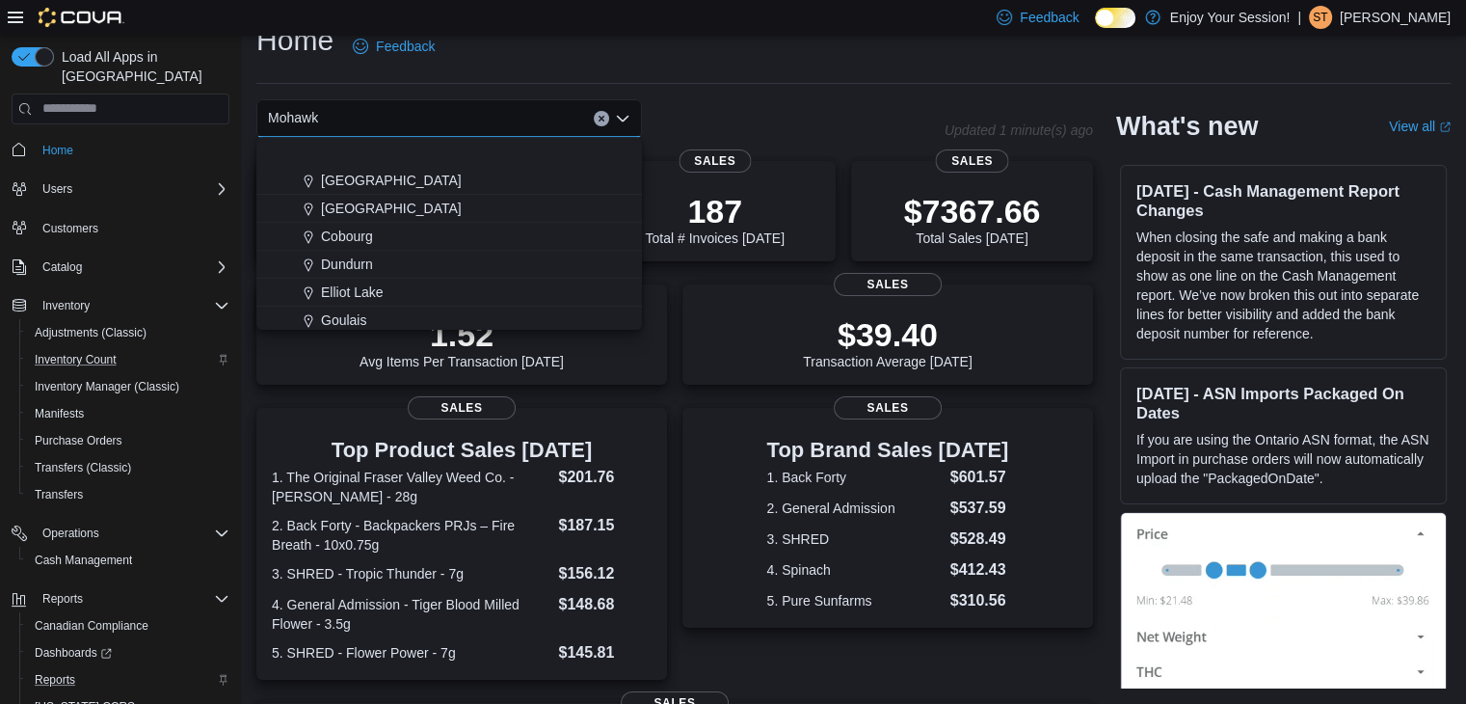
scroll to position [193, 0]
click at [349, 185] on span "Dundurn" at bounding box center [347, 181] width 52 height 19
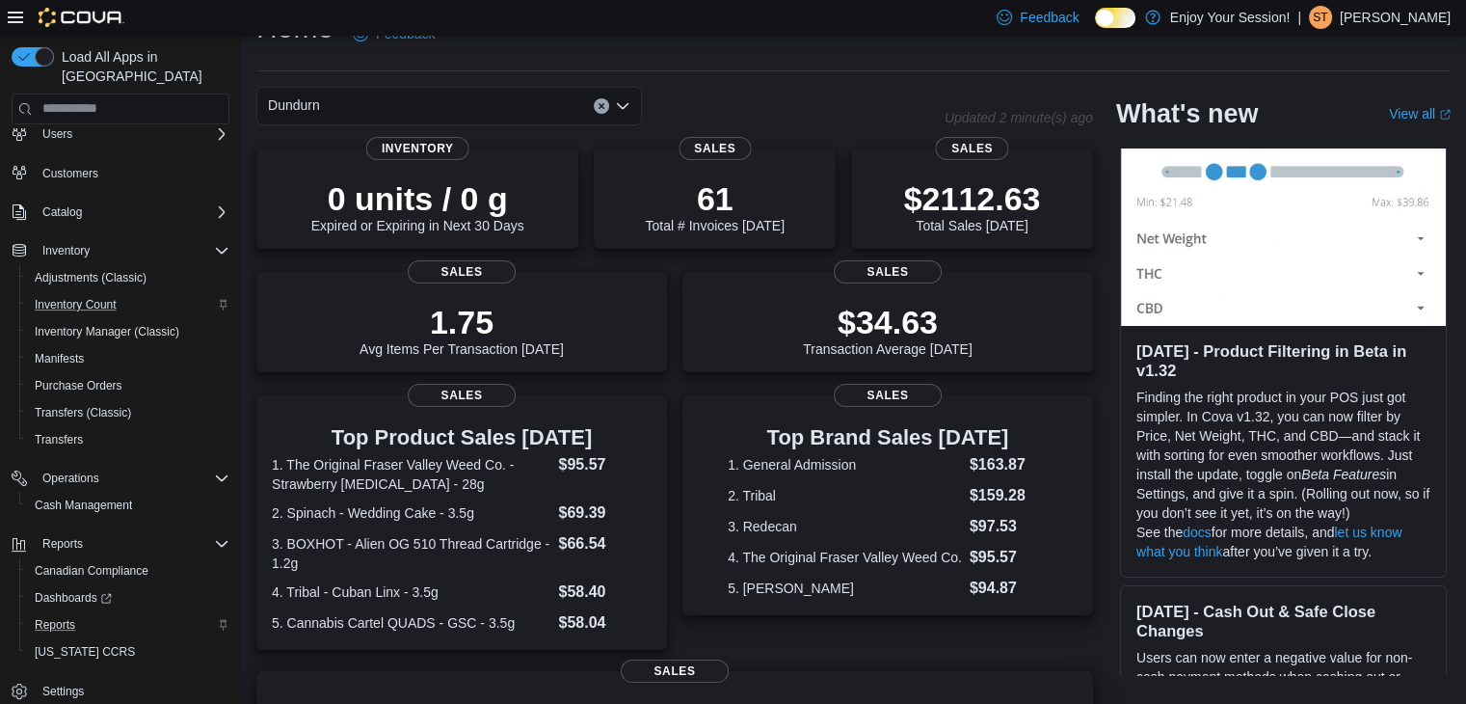
scroll to position [0, 0]
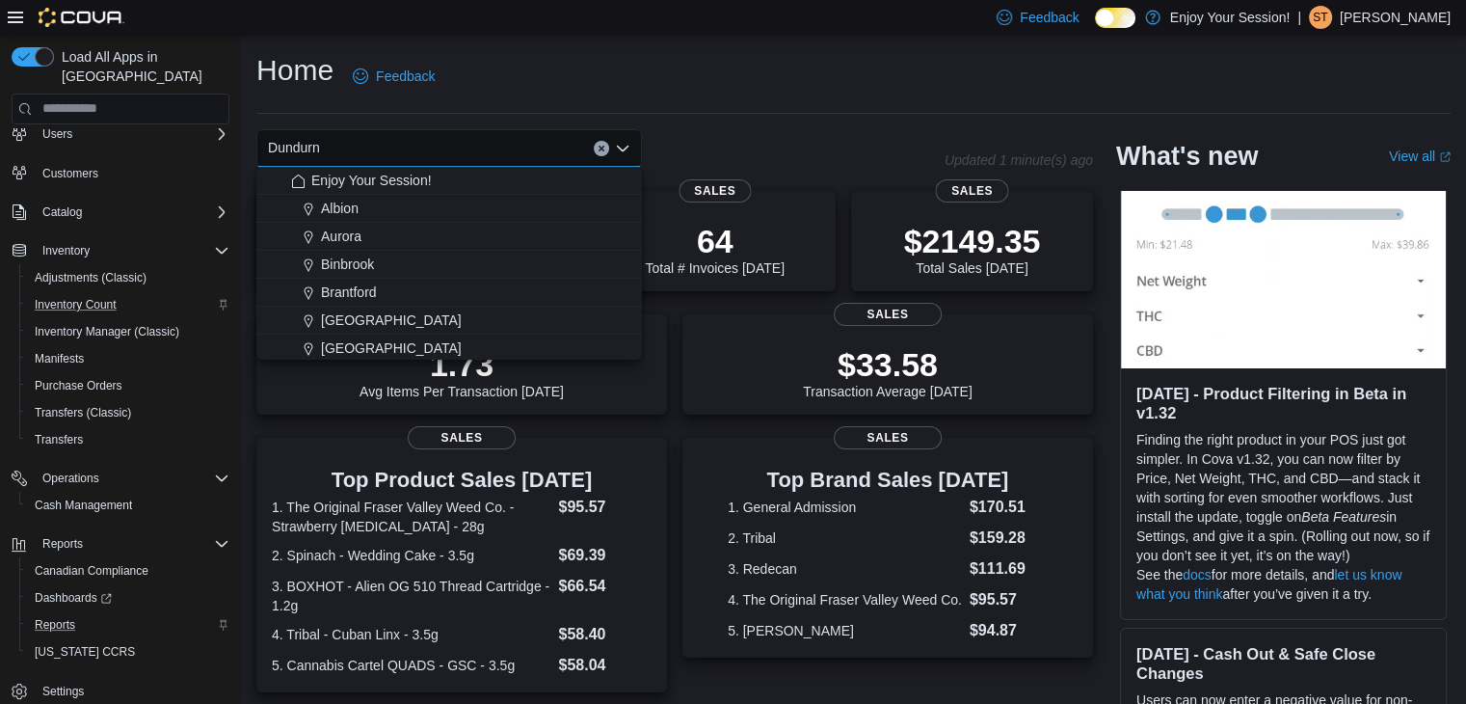
click at [776, 60] on div "Home Feedback" at bounding box center [853, 76] width 1194 height 50
